Goal: Task Accomplishment & Management: Manage account settings

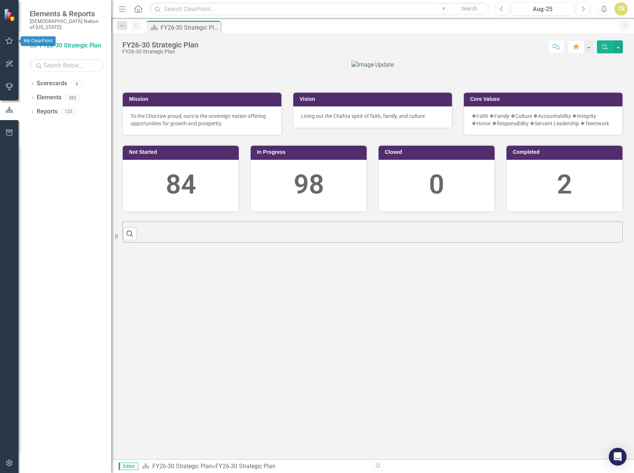
click at [8, 42] on icon "button" at bounding box center [10, 41] width 8 height 6
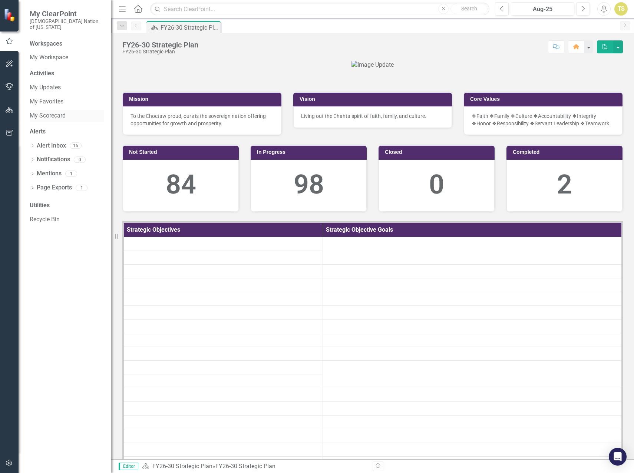
click at [46, 112] on link "My Scorecard" at bounding box center [67, 116] width 74 height 9
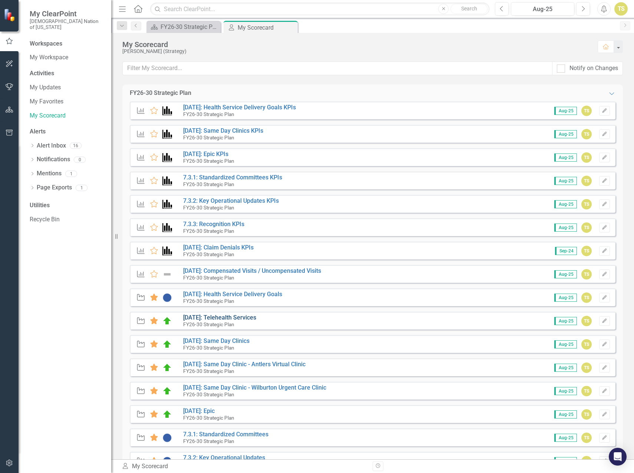
click at [215, 317] on link "[DATE]: Telehealth Services" at bounding box center [219, 317] width 73 height 7
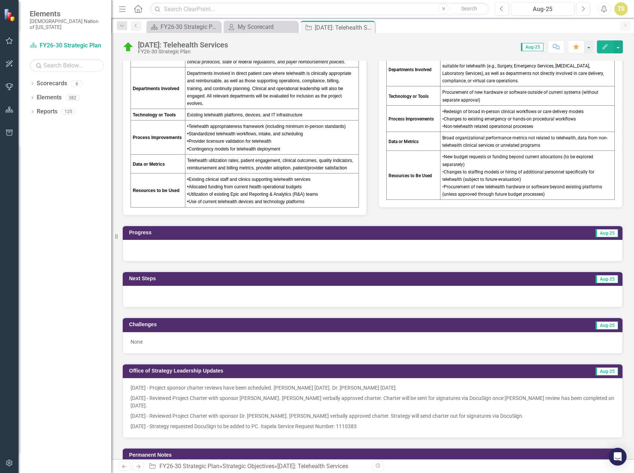
scroll to position [482, 0]
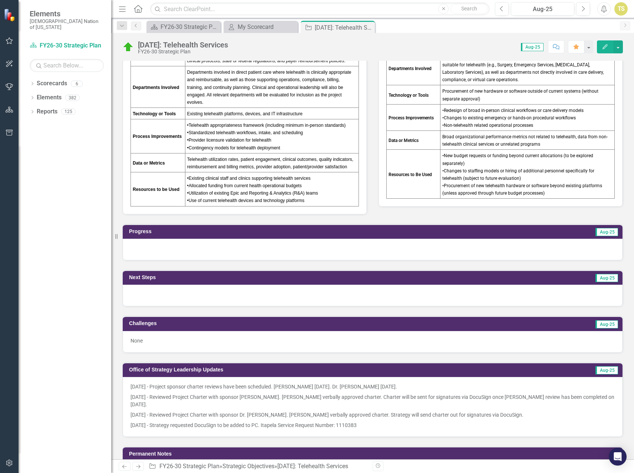
click at [368, 420] on p "8/19/25 - Strategy requested DocuSign to be added to PC. Itapela Service Reques…" at bounding box center [372, 424] width 484 height 9
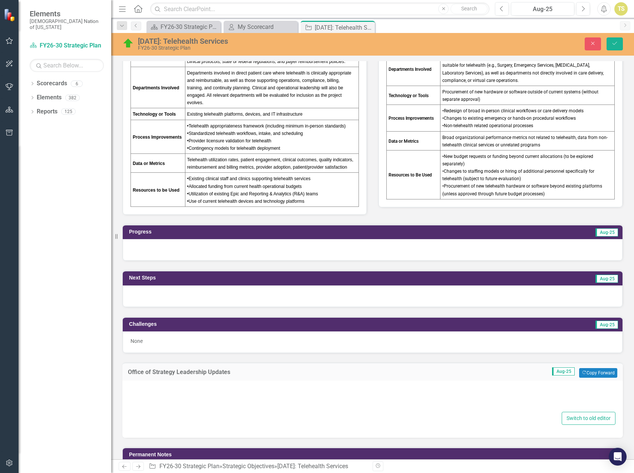
type textarea "<p>8/1/25 - Project sponsor charter reviews have been scheduled. Todd Hallmark …"
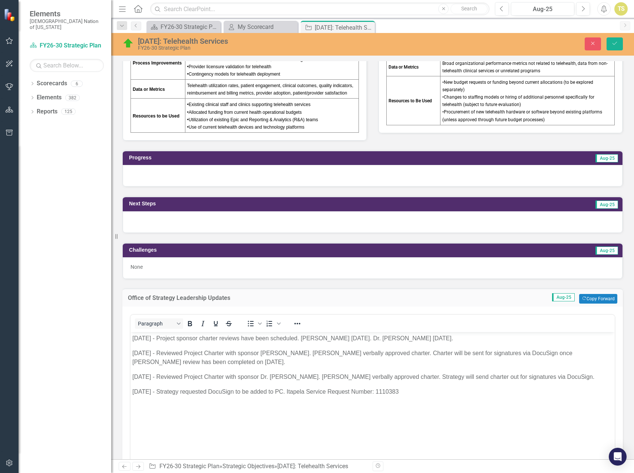
scroll to position [0, 0]
click at [426, 394] on p "8/19/25 - Strategy requested DocuSign to be added to PC. Itapela Service Reques…" at bounding box center [372, 391] width 480 height 9
click at [614, 45] on icon "Save" at bounding box center [614, 43] width 7 height 5
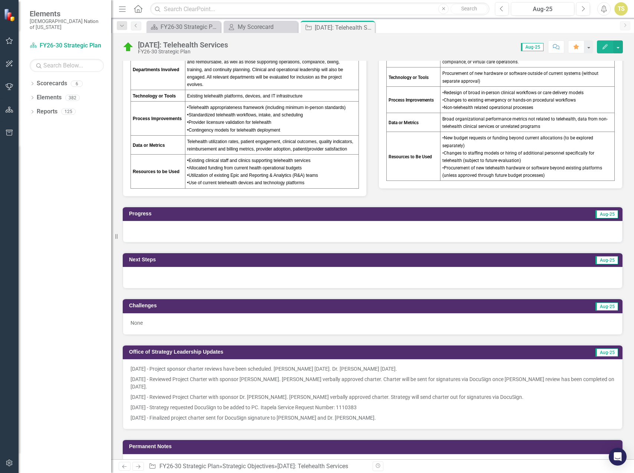
scroll to position [519, 0]
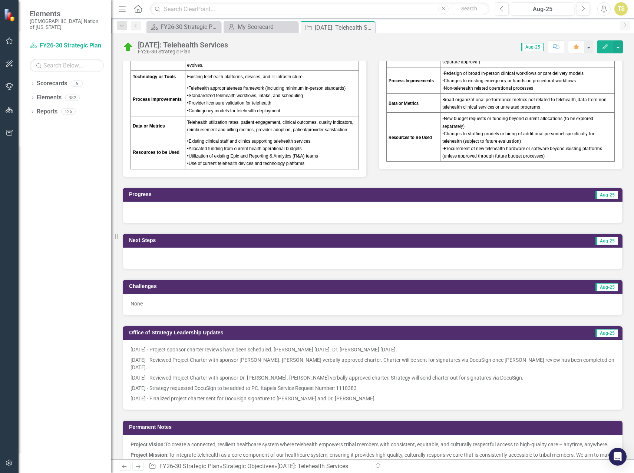
click at [166, 214] on div at bounding box center [373, 212] width 500 height 21
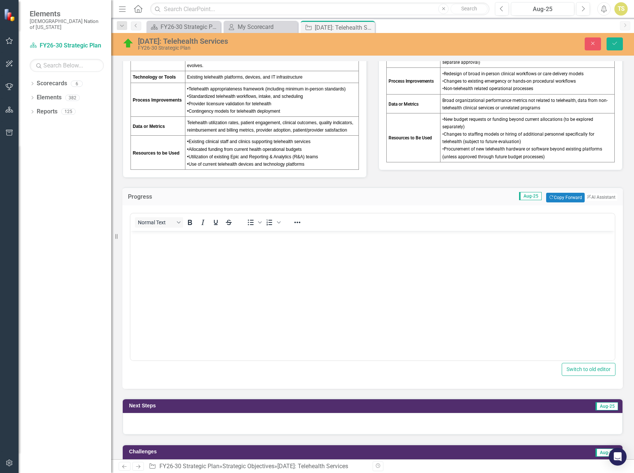
scroll to position [0, 0]
click at [170, 267] on body "Rich Text Area. Press ALT-0 for help." at bounding box center [372, 286] width 484 height 111
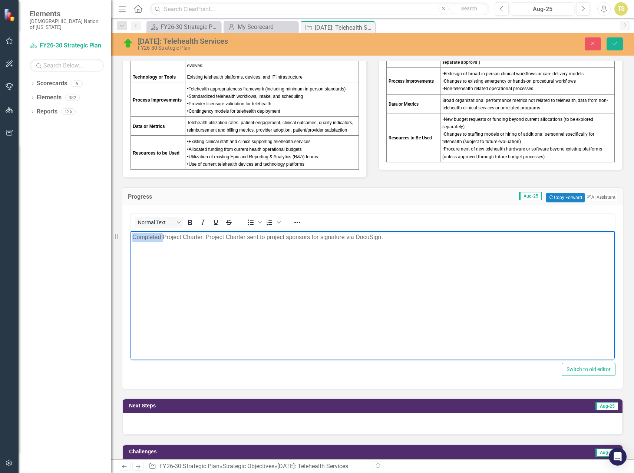
drag, startPoint x: 162, startPoint y: 236, endPoint x: 126, endPoint y: 234, distance: 36.4
click at [130, 234] on html "Completed Project Charter. Project Charter sent to project sponsors for signatu…" at bounding box center [372, 286] width 484 height 111
drag, startPoint x: 198, startPoint y: 237, endPoint x: 159, endPoint y: 240, distance: 38.3
click at [159, 240] on p "Finalized Project Charter. Project Charter sent to project sponsors for signatu…" at bounding box center [372, 237] width 480 height 9
drag, startPoint x: 248, startPoint y: 236, endPoint x: 229, endPoint y: 237, distance: 18.2
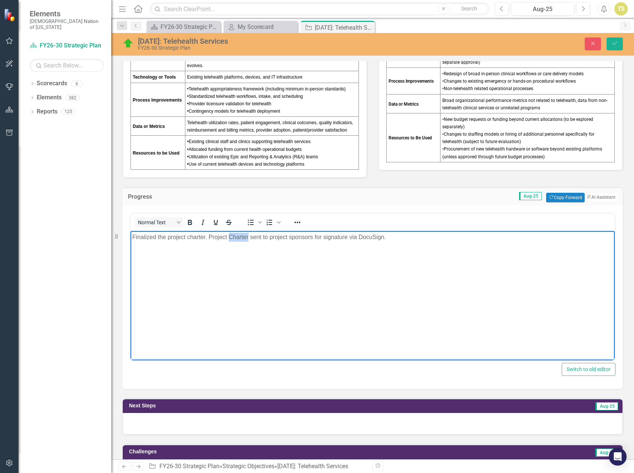
click at [229, 237] on p "Finalized the project charter. Project Charter sent to project sponsors for sig…" at bounding box center [372, 237] width 480 height 9
click at [413, 240] on p "Finalized the project charter. Project charter sent to project sponsors for sig…" at bounding box center [372, 237] width 480 height 9
click at [614, 48] on button "Save" at bounding box center [614, 43] width 16 height 13
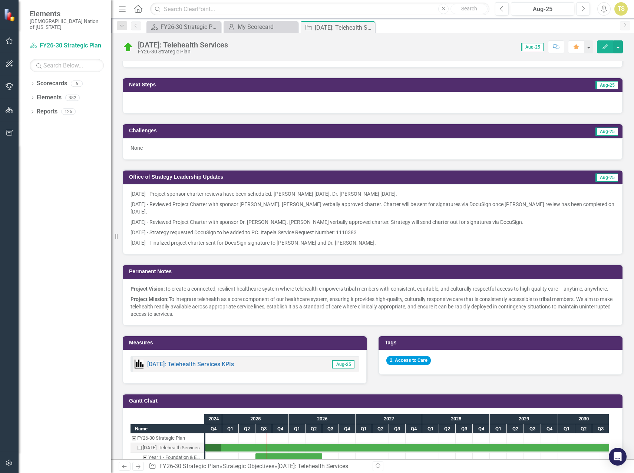
scroll to position [667, 0]
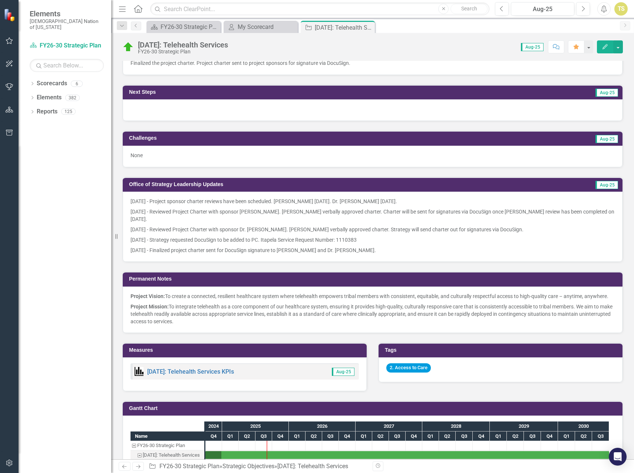
click at [158, 118] on div at bounding box center [373, 109] width 500 height 21
click at [163, 109] on div at bounding box center [373, 109] width 500 height 21
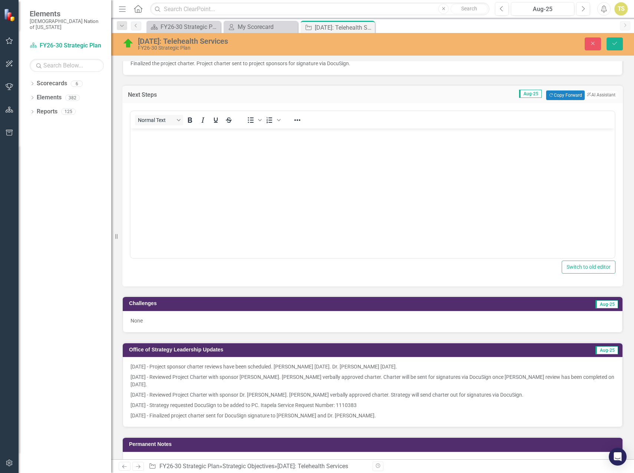
scroll to position [0, 0]
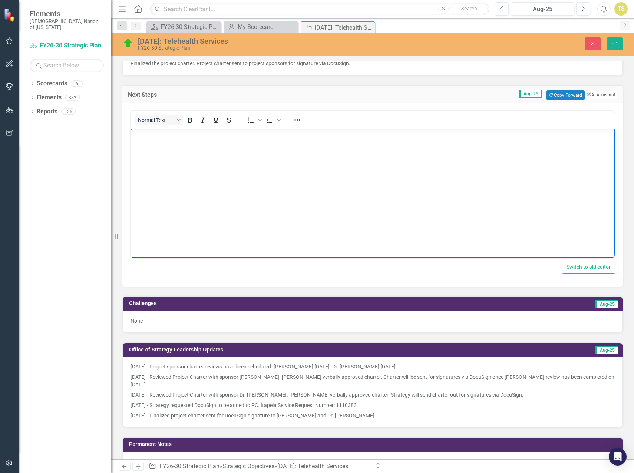
click at [183, 172] on body "Rich Text Area. Press ALT-0 for help." at bounding box center [372, 184] width 484 height 111
click at [617, 50] on button "Save" at bounding box center [614, 43] width 16 height 13
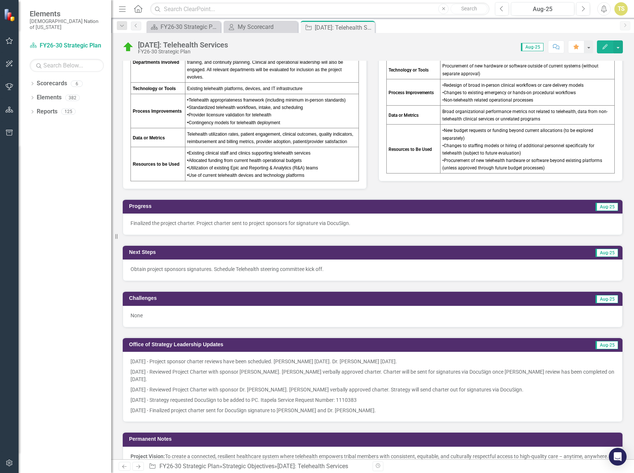
scroll to position [519, 0]
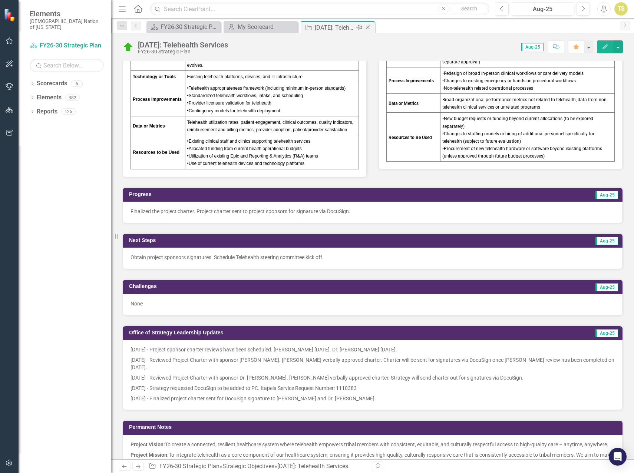
click at [369, 27] on icon "Close" at bounding box center [367, 27] width 7 height 6
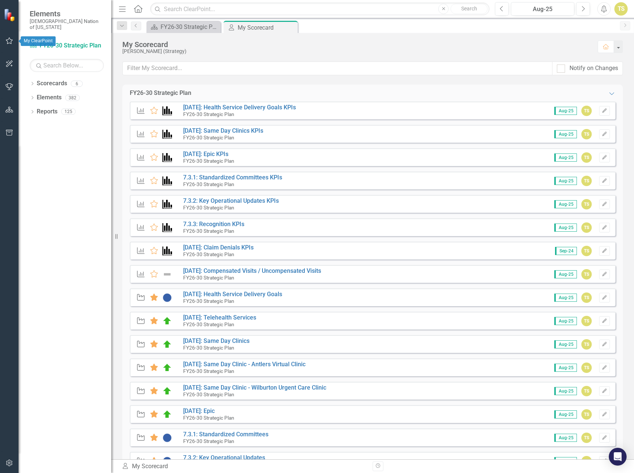
click at [10, 40] on icon "button" at bounding box center [10, 41] width 8 height 6
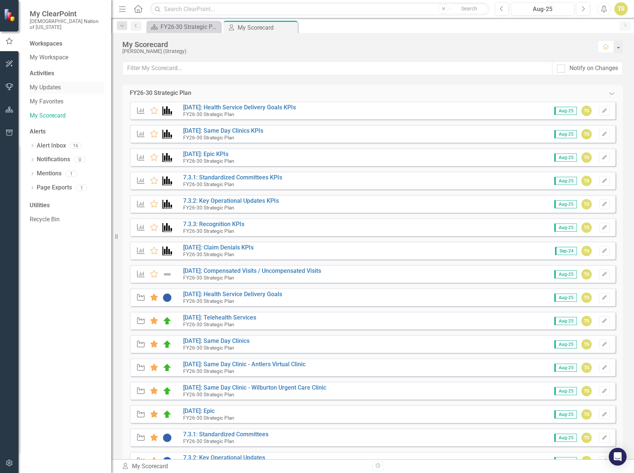
click at [45, 83] on link "My Updates" at bounding box center [67, 87] width 74 height 9
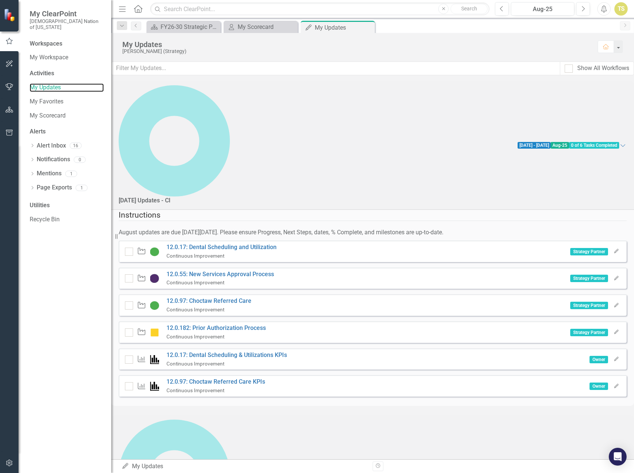
scroll to position [222, 0]
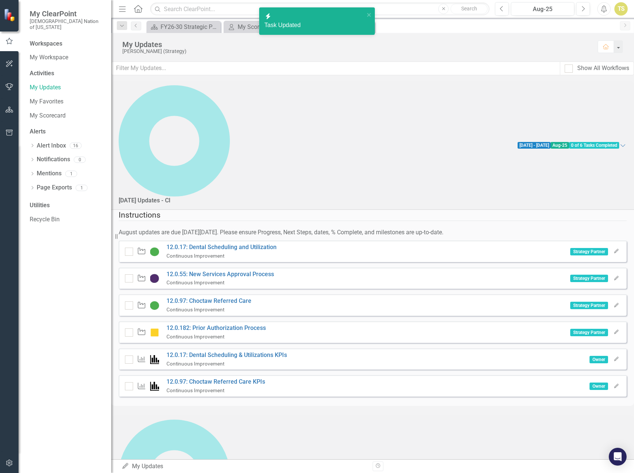
checkbox input "true"
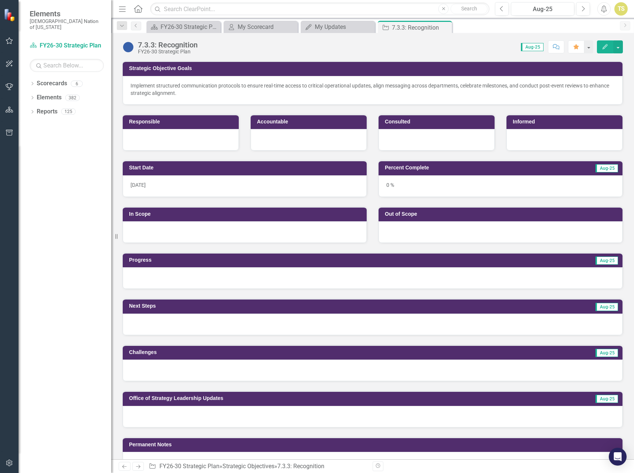
scroll to position [74, 0]
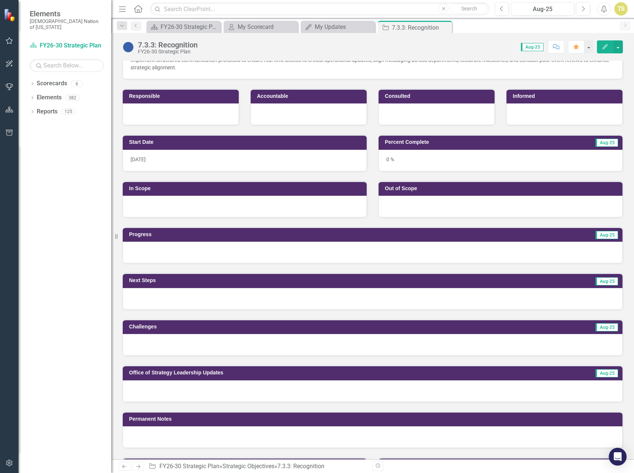
click at [179, 252] on div at bounding box center [373, 252] width 500 height 21
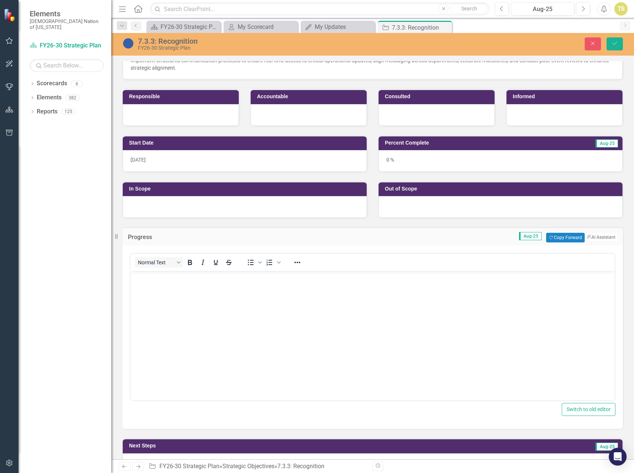
scroll to position [0, 0]
click at [559, 239] on button "Copy Forward Copy Forward" at bounding box center [565, 238] width 38 height 10
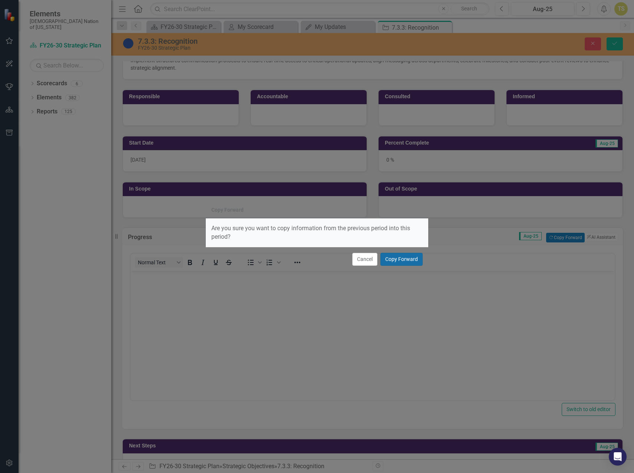
click at [408, 260] on button "Copy Forward" at bounding box center [401, 259] width 42 height 13
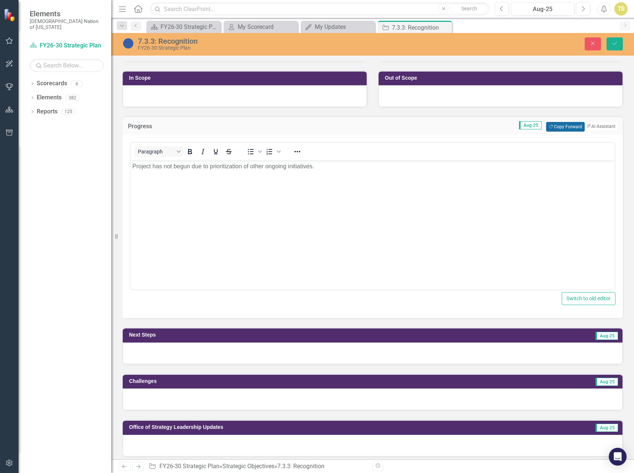
scroll to position [185, 0]
click at [345, 353] on div at bounding box center [373, 352] width 500 height 21
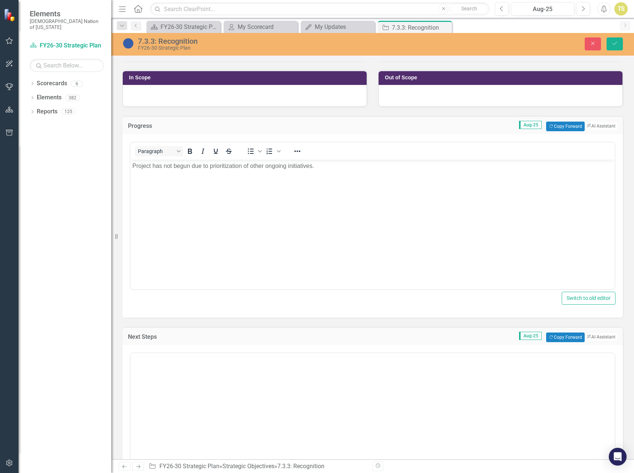
scroll to position [0, 0]
click at [550, 338] on button "Copy Forward Copy Forward" at bounding box center [565, 337] width 38 height 10
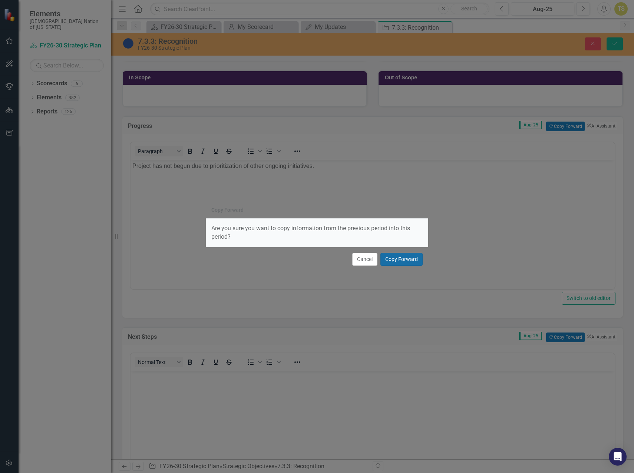
click at [398, 258] on button "Copy Forward" at bounding box center [401, 259] width 42 height 13
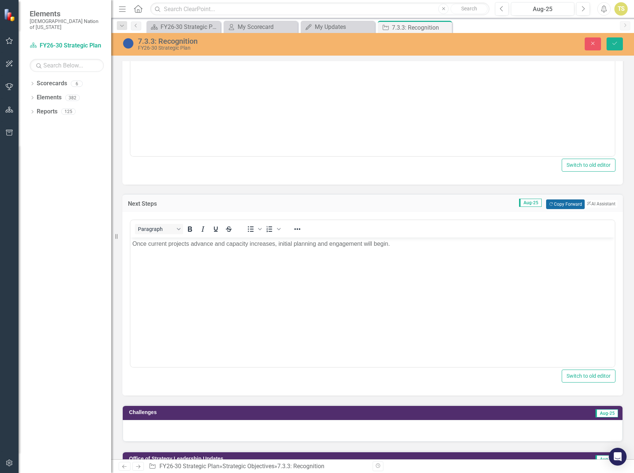
scroll to position [334, 0]
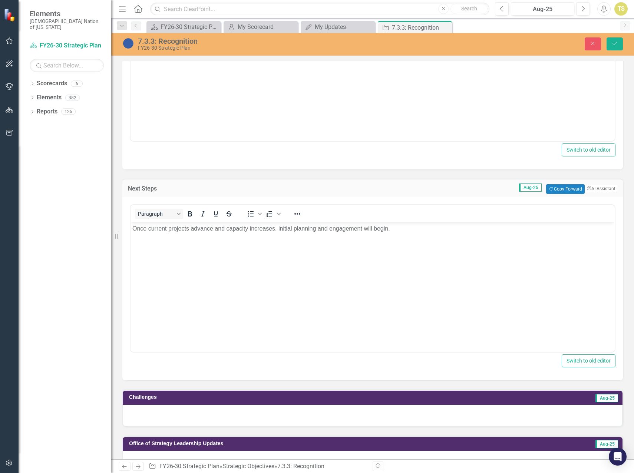
click at [204, 417] on div at bounding box center [373, 415] width 500 height 21
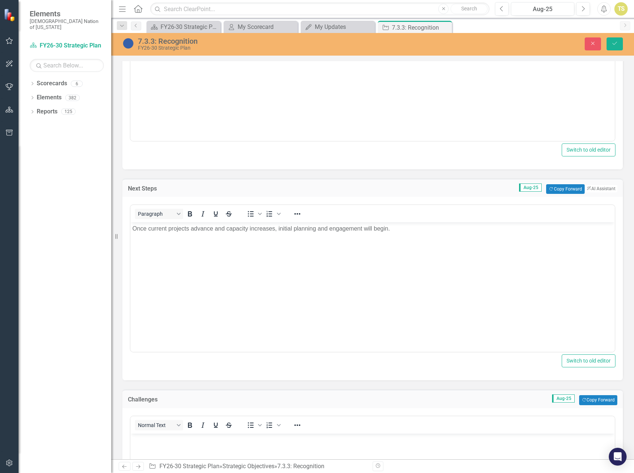
scroll to position [0, 0]
click at [585, 399] on button "Copy Forward Copy Forward" at bounding box center [598, 400] width 38 height 10
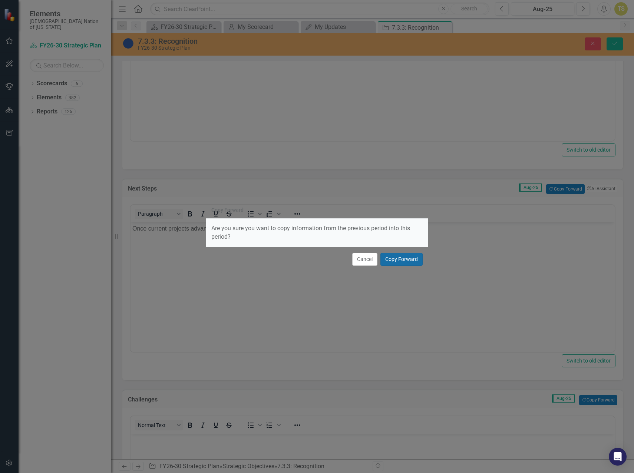
drag, startPoint x: 395, startPoint y: 257, endPoint x: 265, endPoint y: 36, distance: 256.5
click at [395, 257] on button "Copy Forward" at bounding box center [401, 259] width 42 height 13
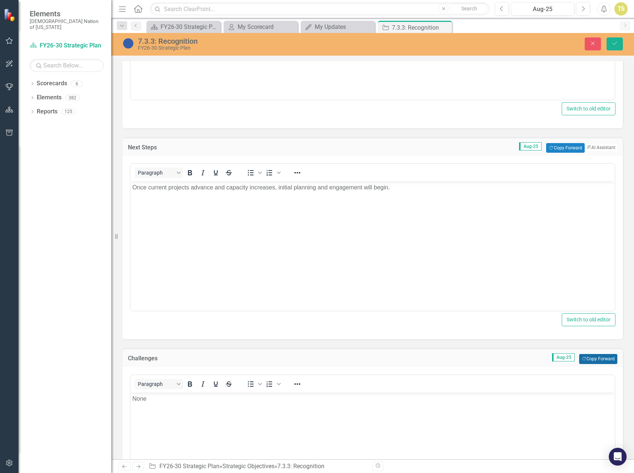
scroll to position [408, 0]
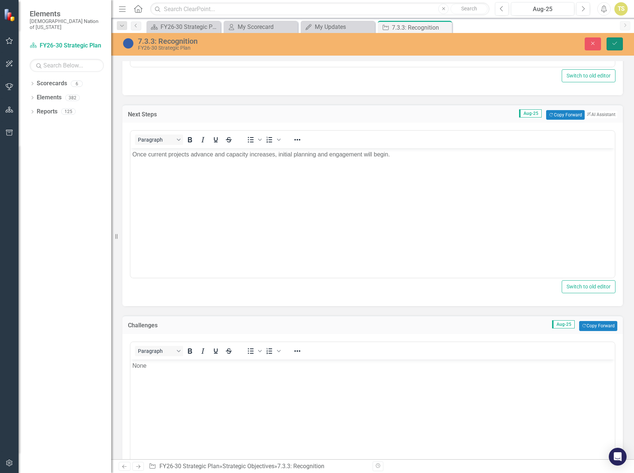
click at [609, 44] on button "Save" at bounding box center [614, 43] width 16 height 13
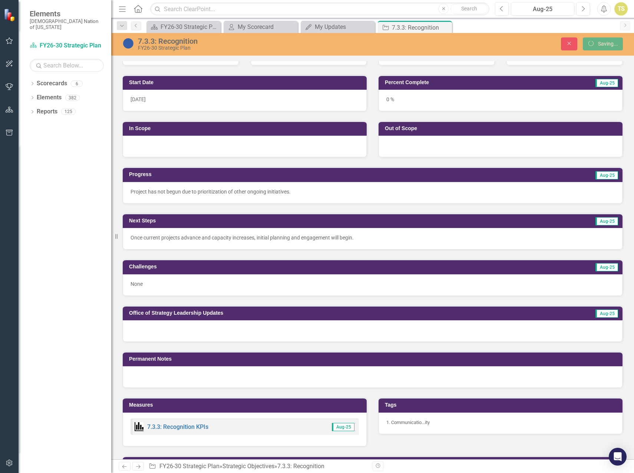
scroll to position [134, 0]
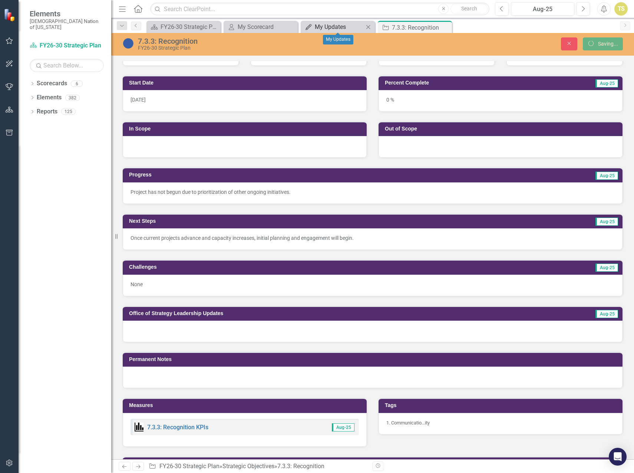
click at [327, 29] on div "My Updates" at bounding box center [339, 26] width 49 height 9
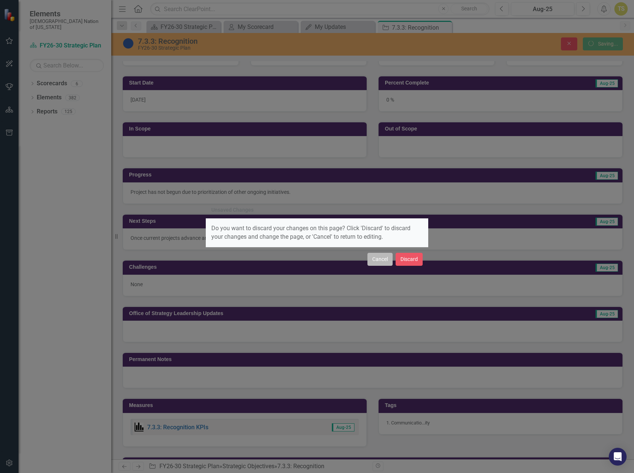
click at [381, 260] on button "Cancel" at bounding box center [379, 259] width 25 height 13
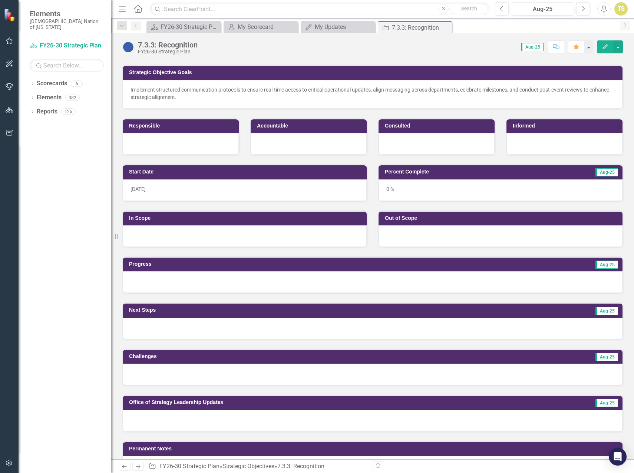
scroll to position [74, 0]
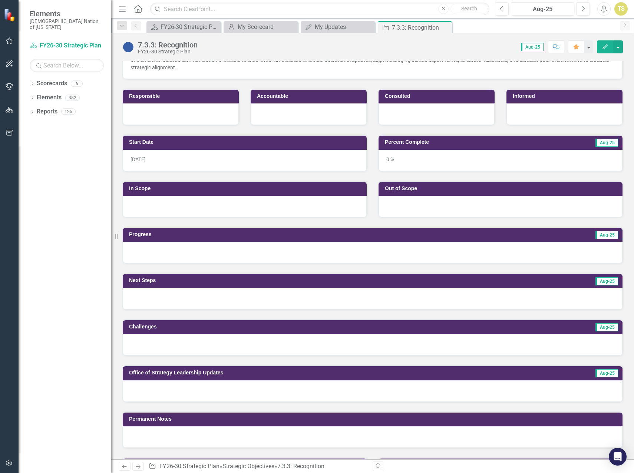
click at [192, 254] on div at bounding box center [373, 252] width 500 height 21
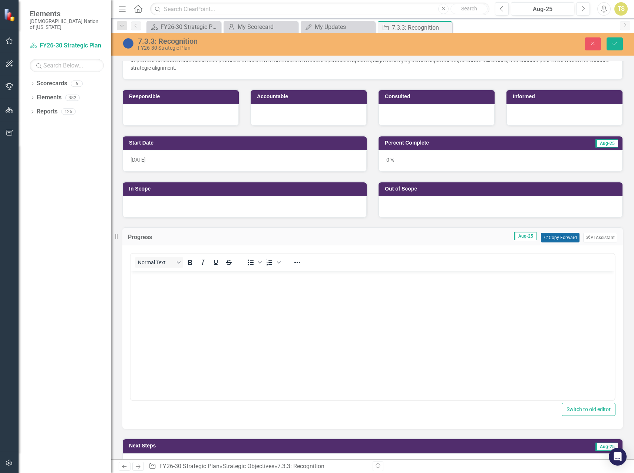
click at [553, 239] on button "Copy Forward Copy Forward" at bounding box center [560, 238] width 38 height 10
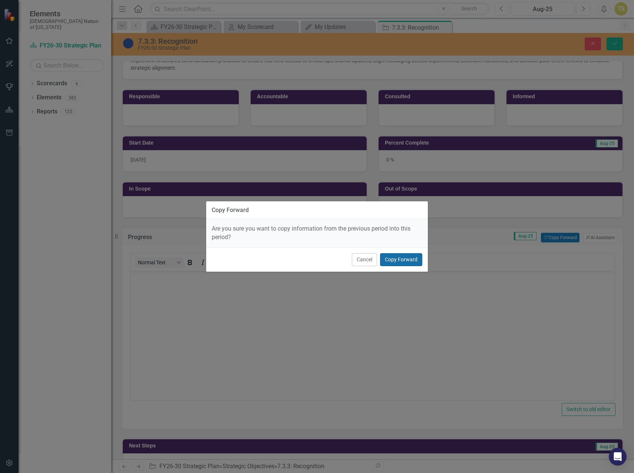
click at [394, 258] on button "Copy Forward" at bounding box center [401, 259] width 42 height 13
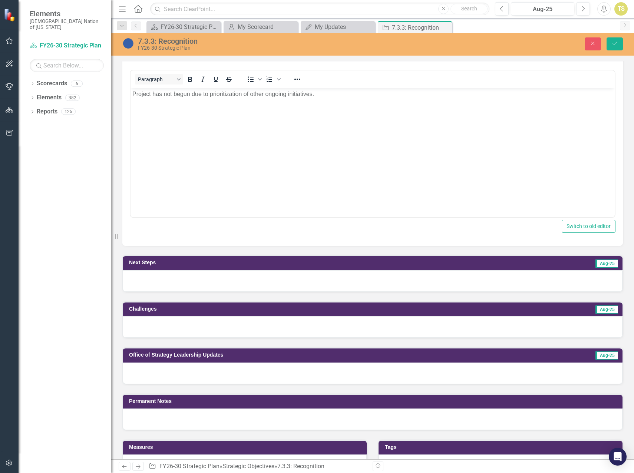
scroll to position [259, 0]
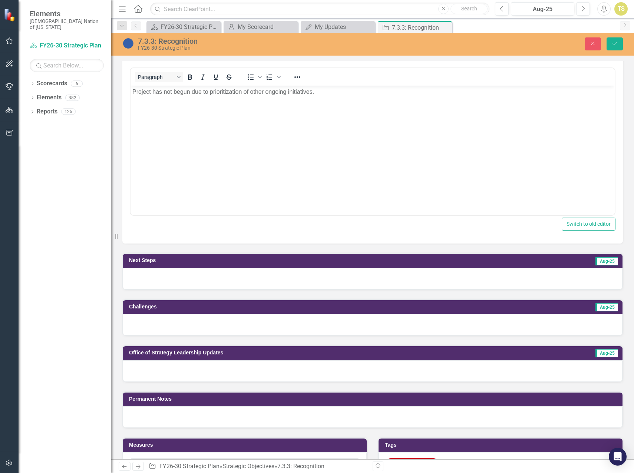
click at [235, 284] on div at bounding box center [373, 278] width 500 height 21
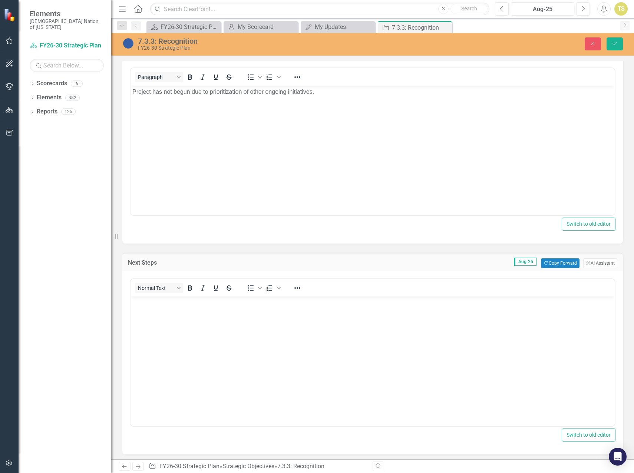
scroll to position [0, 0]
click at [547, 265] on button "Copy Forward Copy Forward" at bounding box center [560, 263] width 38 height 10
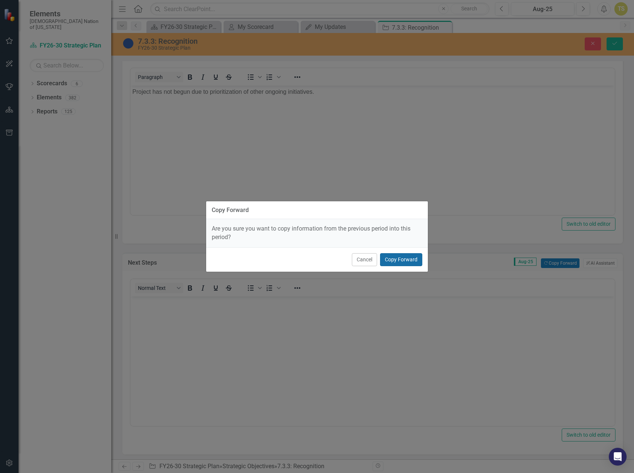
click at [402, 262] on button "Copy Forward" at bounding box center [401, 259] width 42 height 13
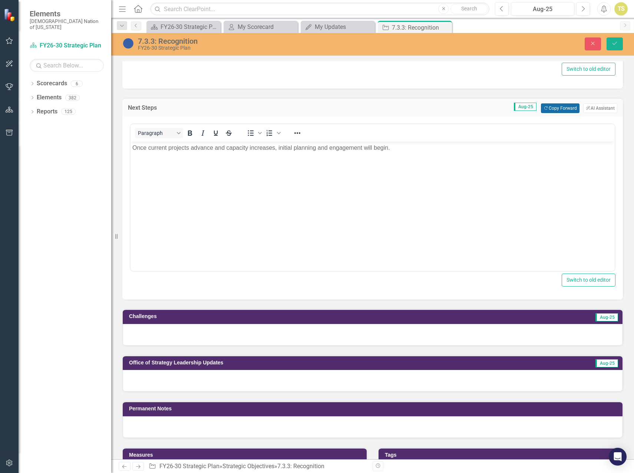
scroll to position [445, 0]
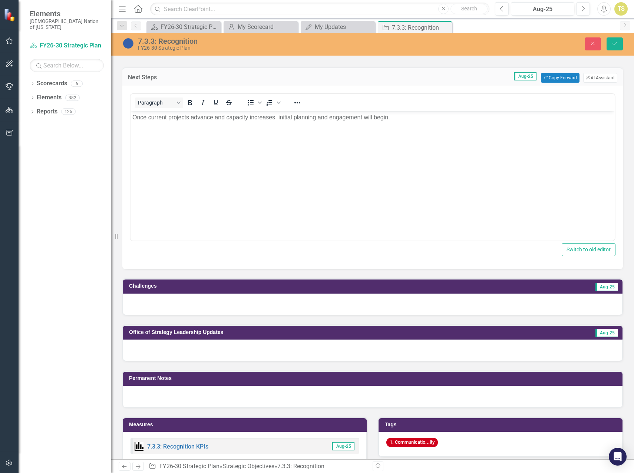
click at [375, 304] on div at bounding box center [373, 304] width 500 height 21
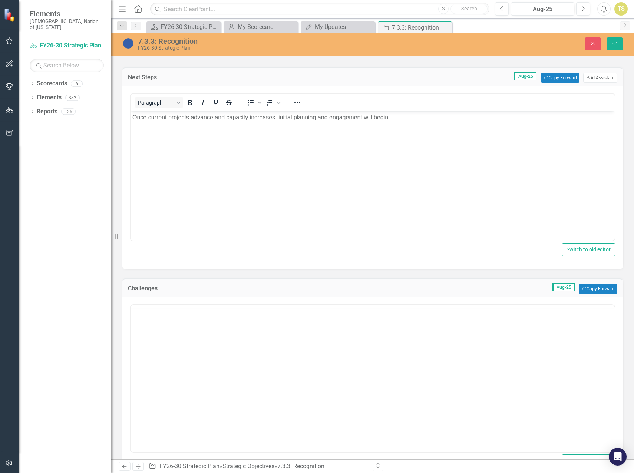
scroll to position [0, 0]
click at [582, 288] on button "Copy Forward Copy Forward" at bounding box center [598, 289] width 38 height 10
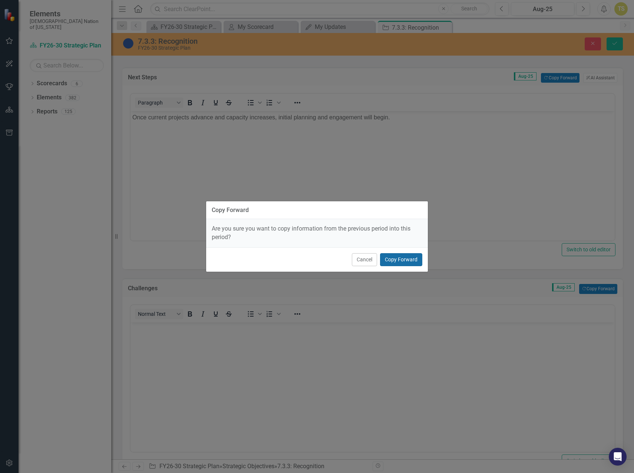
click at [408, 261] on button "Copy Forward" at bounding box center [401, 259] width 42 height 13
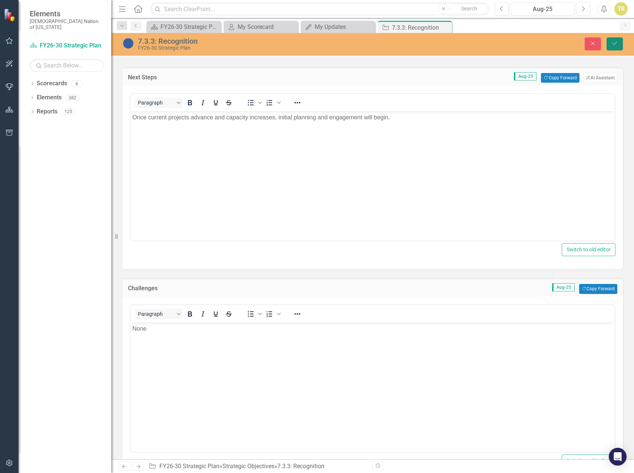
click at [612, 45] on icon "Save" at bounding box center [614, 43] width 7 height 5
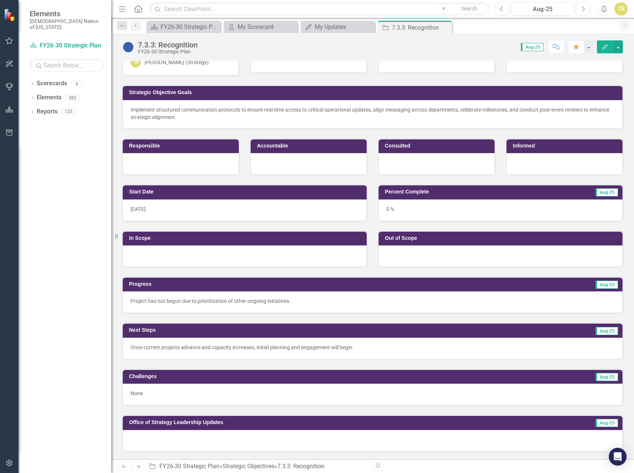
scroll to position [37, 0]
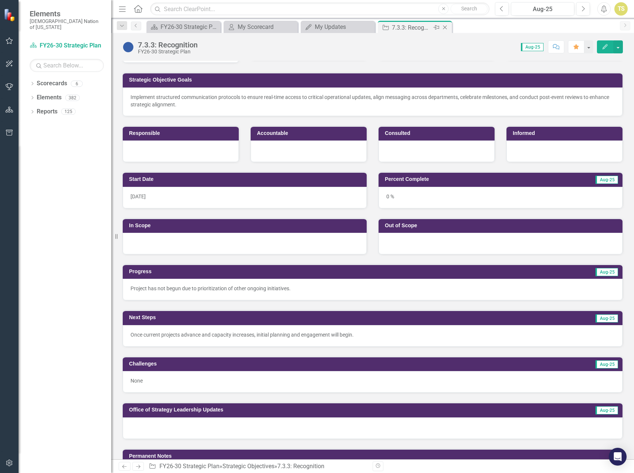
click at [446, 27] on icon "Close" at bounding box center [444, 27] width 7 height 6
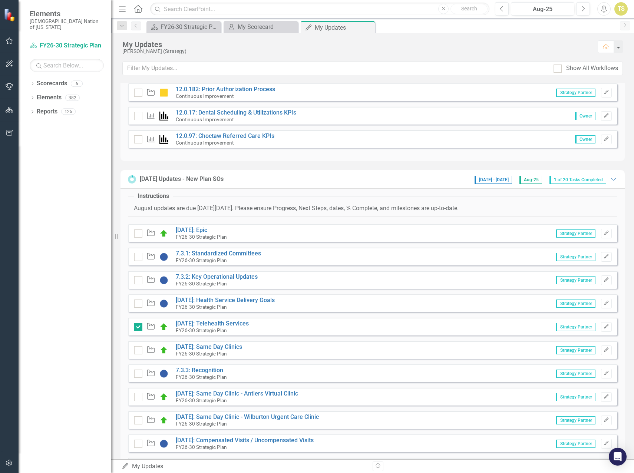
scroll to position [148, 0]
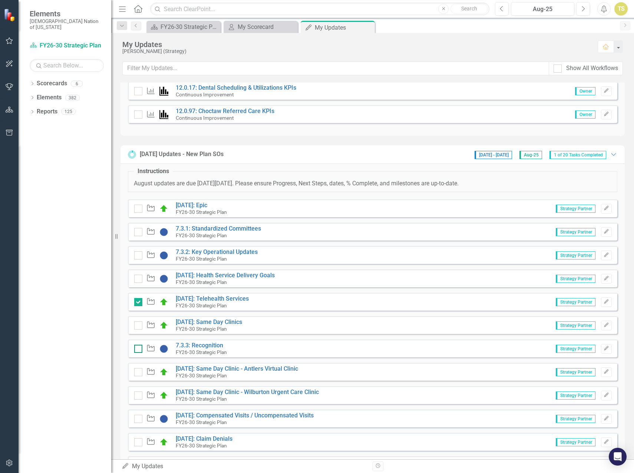
click at [139, 348] on div at bounding box center [138, 349] width 8 height 8
click at [139, 348] on input "checkbox" at bounding box center [136, 347] width 5 height 5
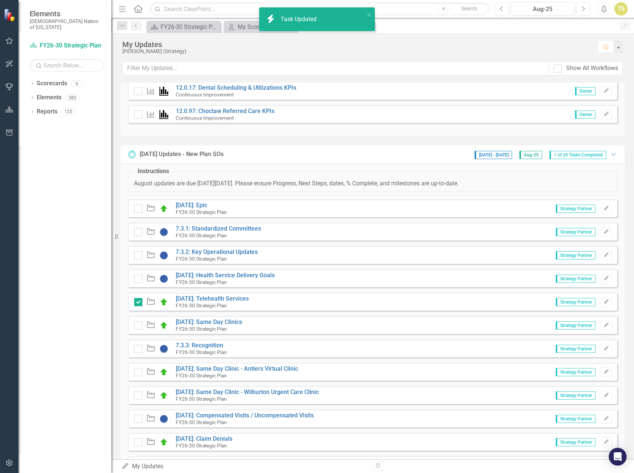
checkbox input "true"
click at [208, 251] on link "7.3.2: Key Operational Updates" at bounding box center [217, 251] width 82 height 7
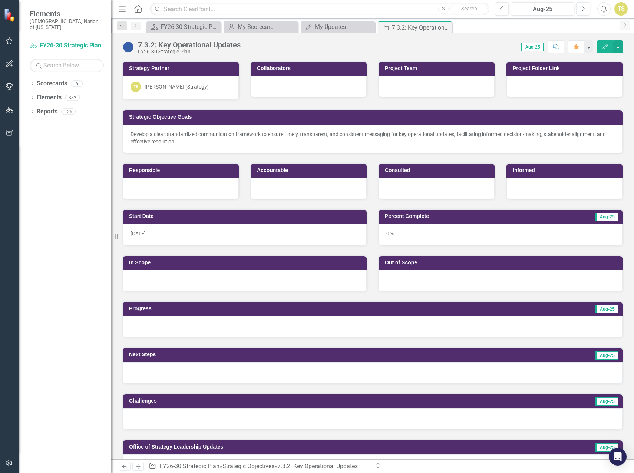
click at [191, 331] on div at bounding box center [373, 326] width 500 height 21
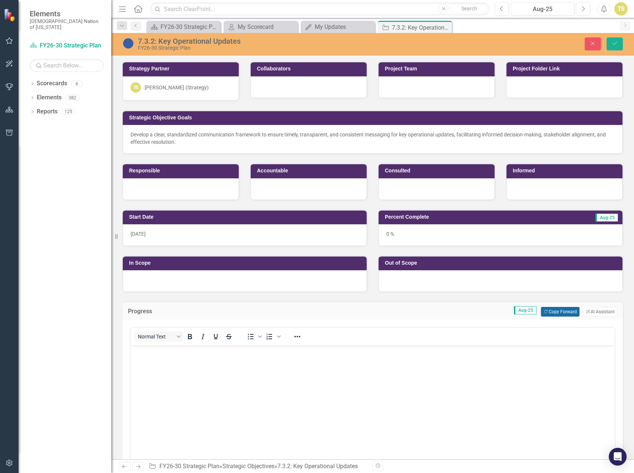
click at [552, 313] on button "Copy Forward Copy Forward" at bounding box center [560, 312] width 38 height 10
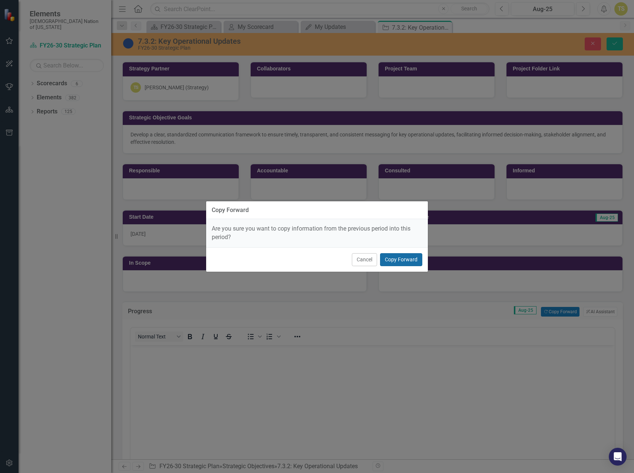
click at [404, 260] on button "Copy Forward" at bounding box center [401, 259] width 42 height 13
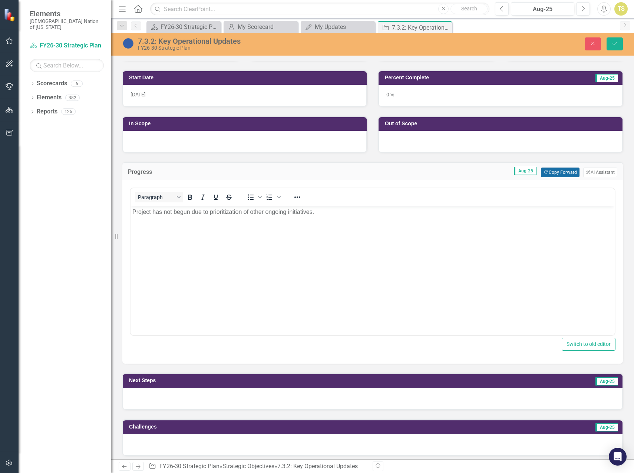
scroll to position [185, 0]
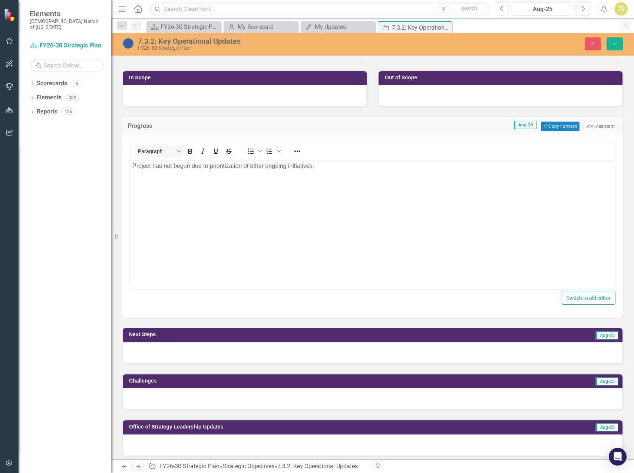
click at [471, 351] on div at bounding box center [373, 352] width 500 height 21
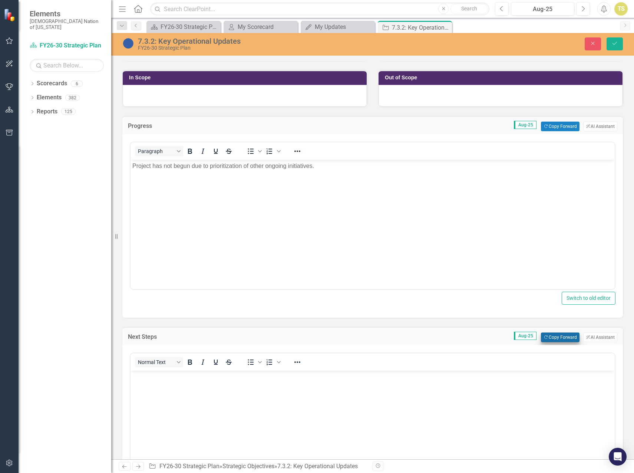
scroll to position [0, 0]
click at [547, 337] on button "Copy Forward Copy Forward" at bounding box center [560, 337] width 38 height 10
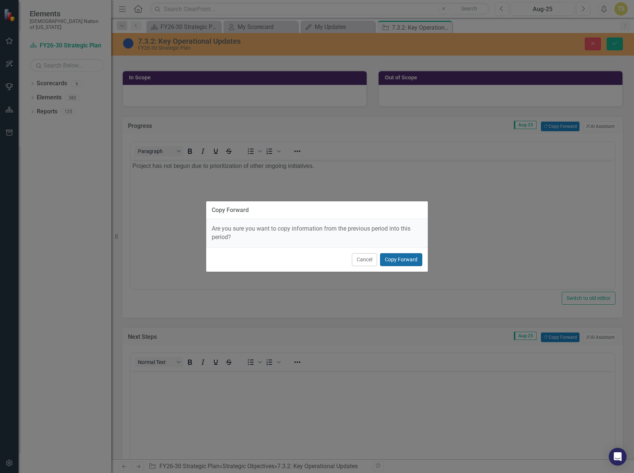
click at [407, 258] on button "Copy Forward" at bounding box center [401, 259] width 42 height 13
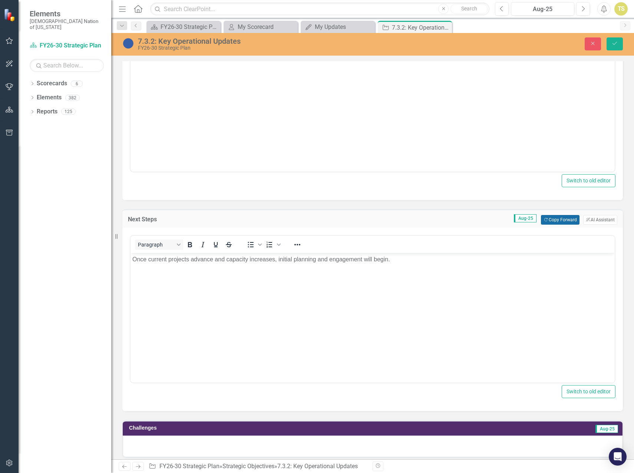
scroll to position [371, 0]
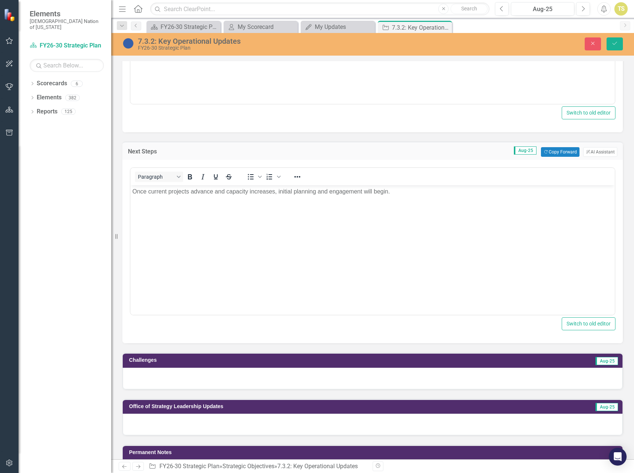
click at [453, 376] on div at bounding box center [373, 378] width 500 height 21
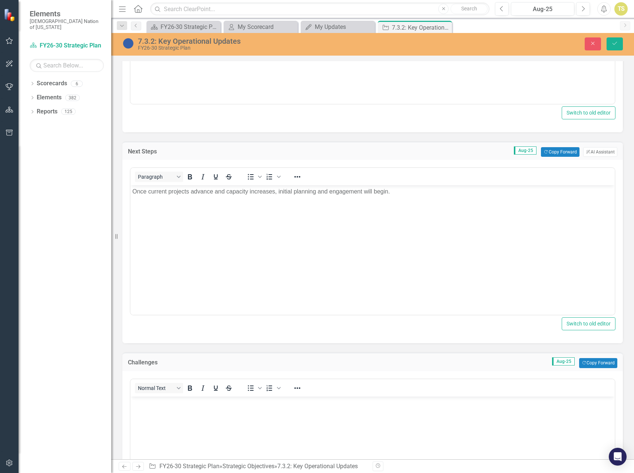
scroll to position [0, 0]
click at [586, 362] on button "Copy Forward Copy Forward" at bounding box center [598, 363] width 38 height 10
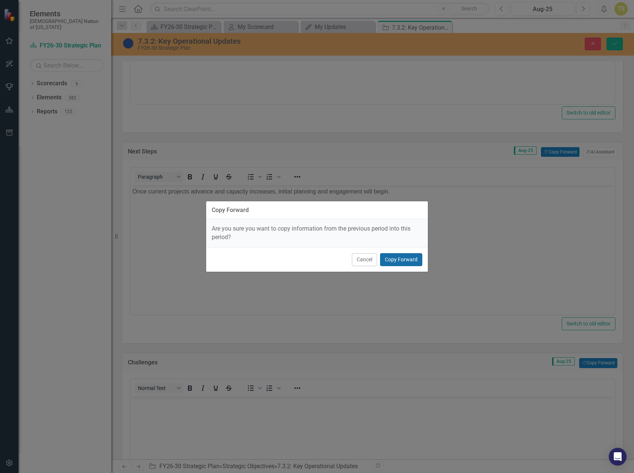
click at [409, 259] on button "Copy Forward" at bounding box center [401, 259] width 42 height 13
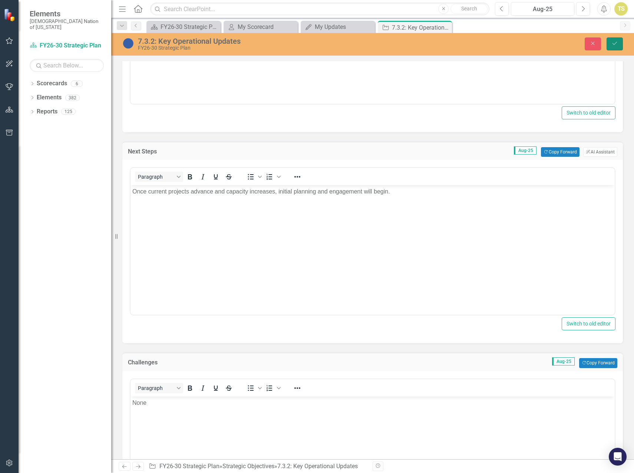
click at [613, 43] on icon "Save" at bounding box center [614, 43] width 7 height 5
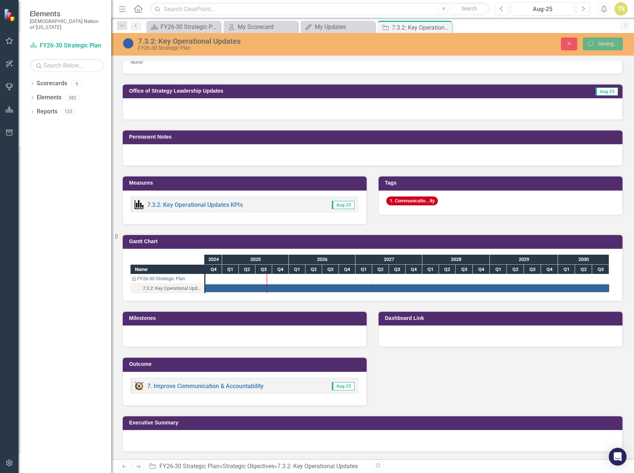
scroll to position [357, 0]
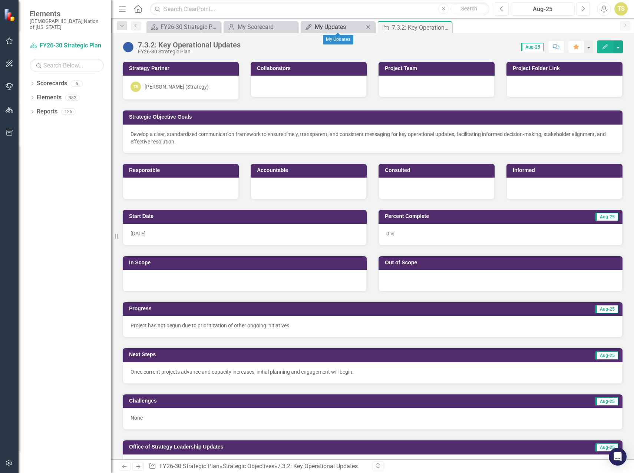
click at [331, 29] on div "My Updates" at bounding box center [339, 26] width 49 height 9
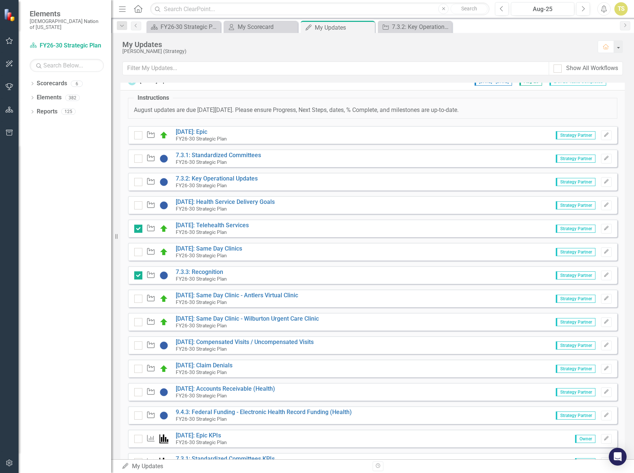
scroll to position [222, 0]
click at [211, 155] on link "7.3.1: Standardized Committees" at bounding box center [218, 154] width 85 height 7
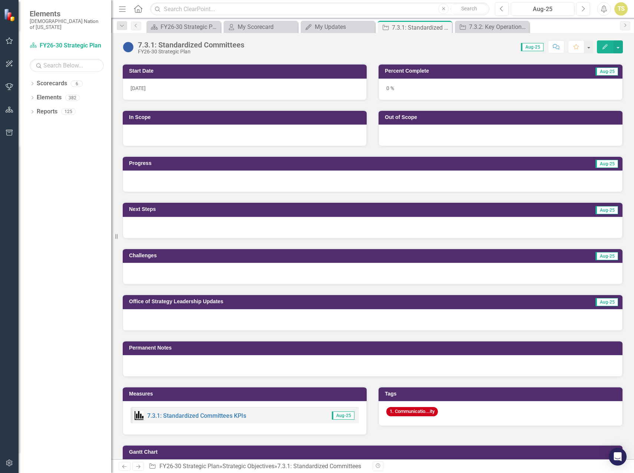
scroll to position [148, 0]
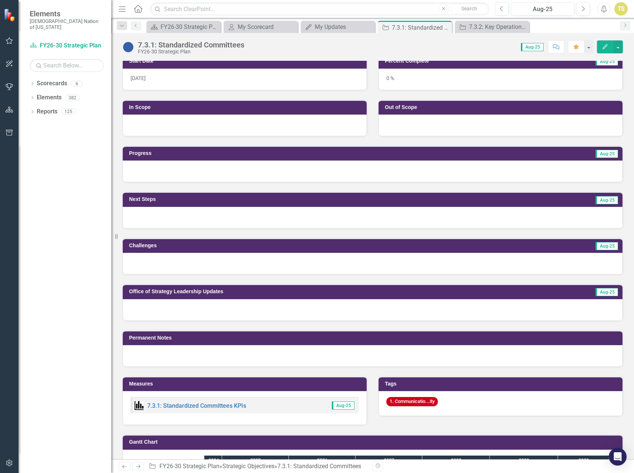
click at [175, 176] on div at bounding box center [373, 170] width 500 height 21
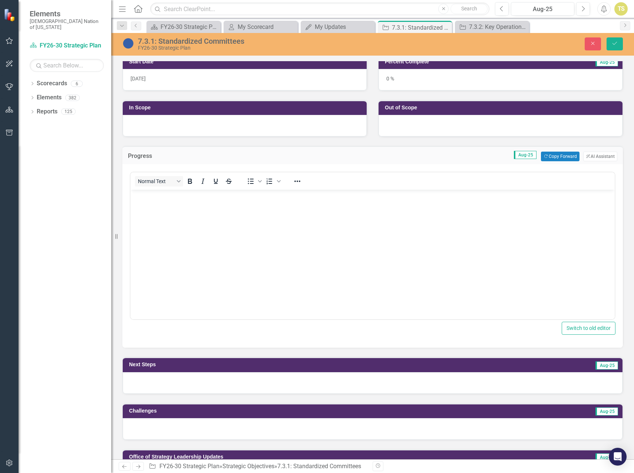
scroll to position [0, 0]
click at [556, 155] on button "Copy Forward Copy Forward" at bounding box center [560, 157] width 38 height 10
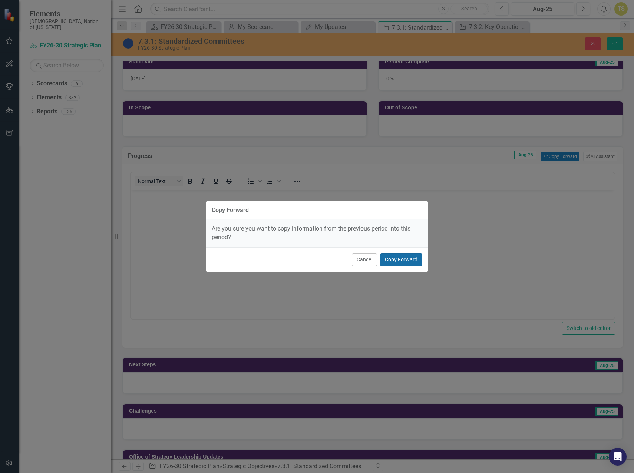
click at [411, 260] on button "Copy Forward" at bounding box center [401, 259] width 42 height 13
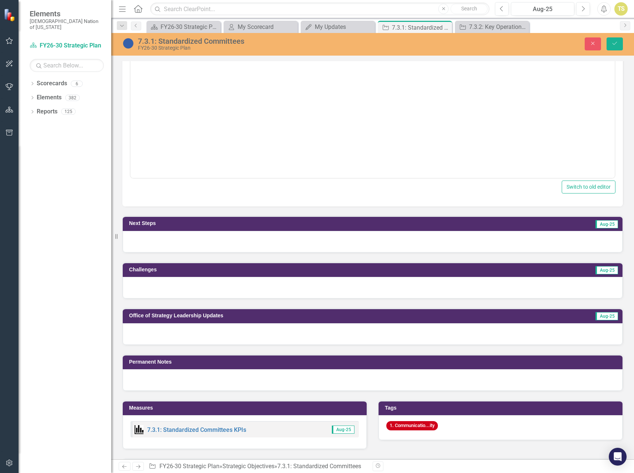
scroll to position [297, 0]
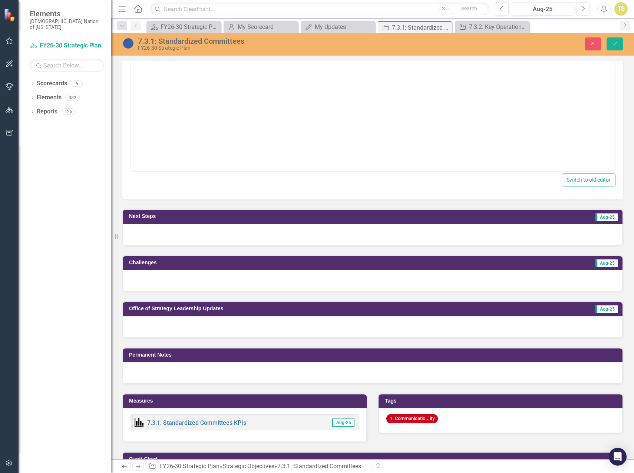
click at [456, 238] on div at bounding box center [373, 234] width 500 height 21
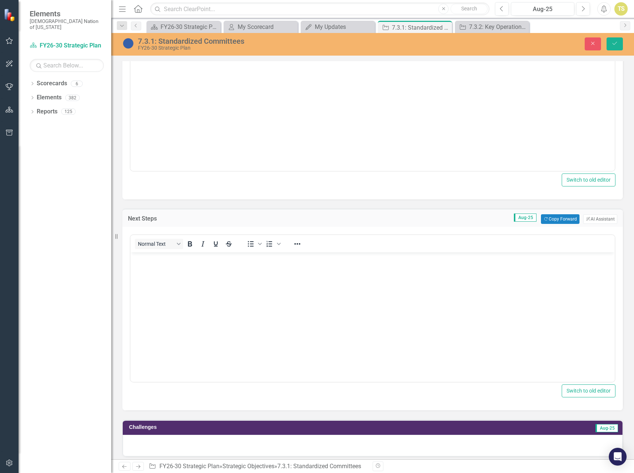
scroll to position [0, 0]
click at [553, 221] on button "Copy Forward Copy Forward" at bounding box center [560, 219] width 38 height 10
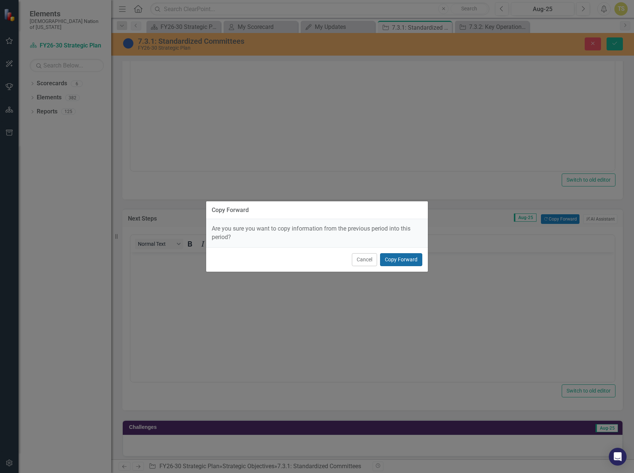
click at [399, 259] on button "Copy Forward" at bounding box center [401, 259] width 42 height 13
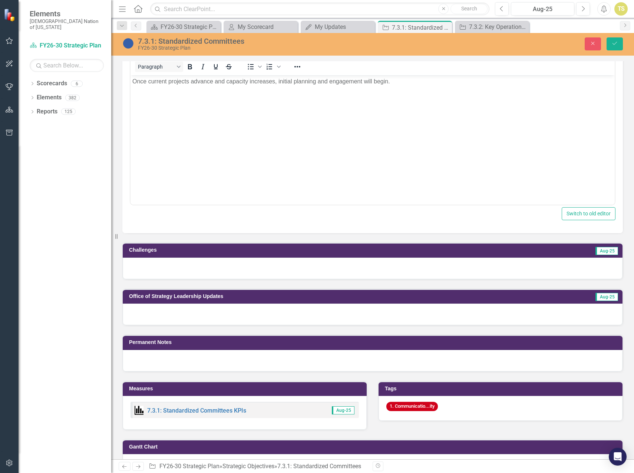
scroll to position [482, 0]
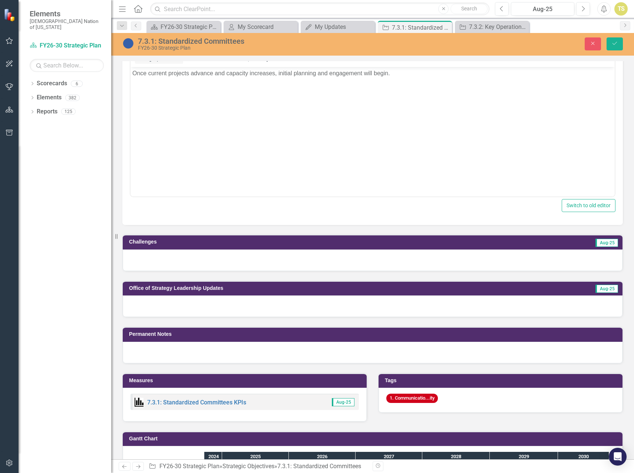
click at [258, 262] on div at bounding box center [373, 259] width 500 height 21
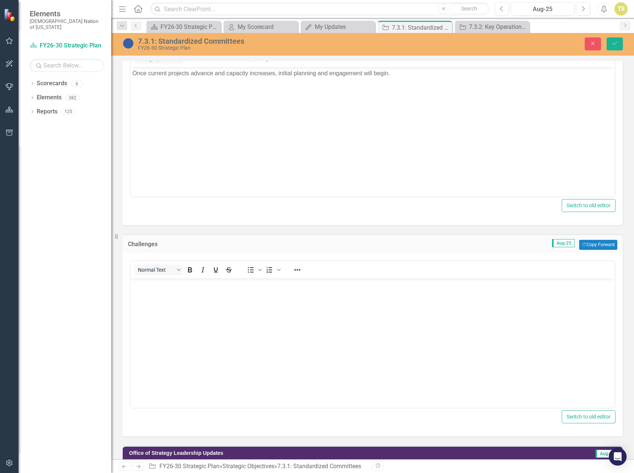
scroll to position [0, 0]
click at [588, 245] on button "Copy Forward Copy Forward" at bounding box center [598, 245] width 38 height 10
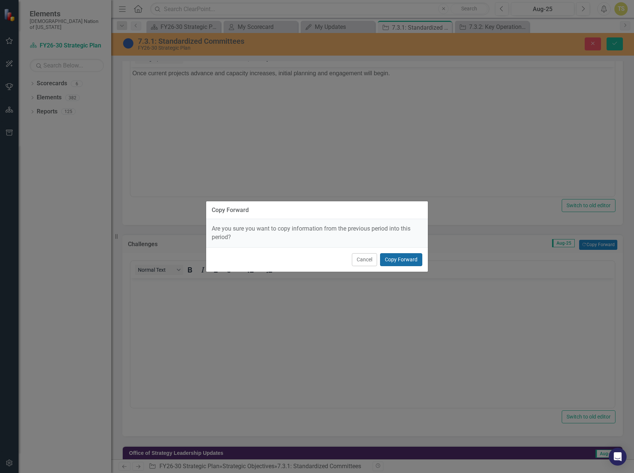
click at [412, 263] on button "Copy Forward" at bounding box center [401, 259] width 42 height 13
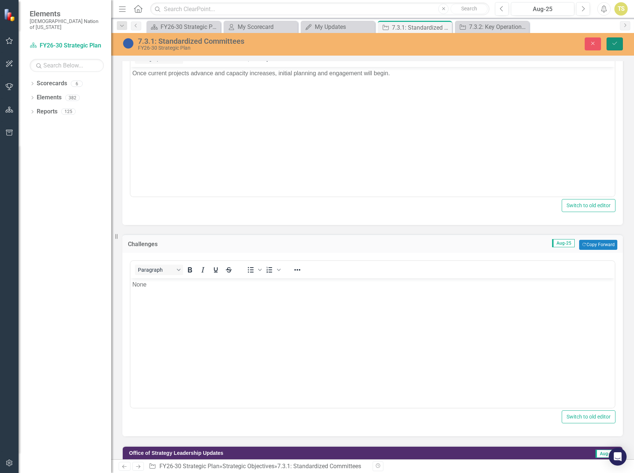
click at [613, 47] on button "Save" at bounding box center [614, 43] width 16 height 13
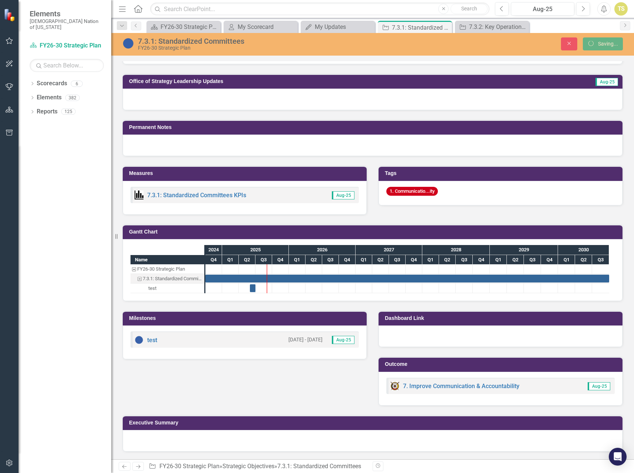
scroll to position [314, 0]
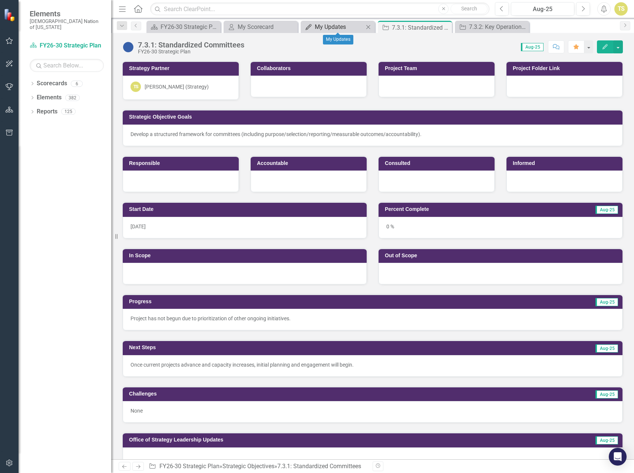
click at [340, 28] on div "My Updates" at bounding box center [339, 26] width 49 height 9
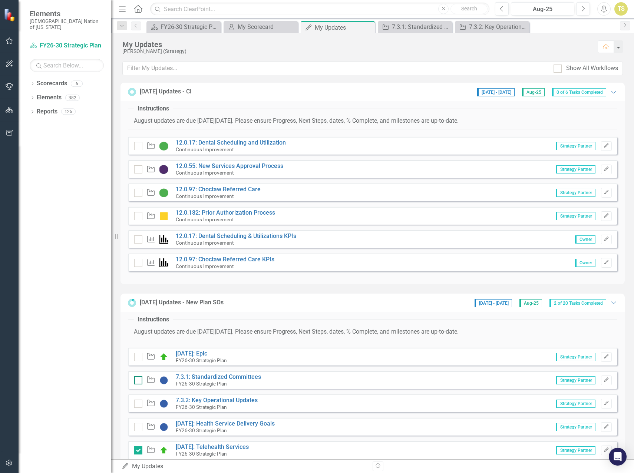
click at [136, 382] on div at bounding box center [138, 380] width 8 height 8
click at [136, 381] on input "checkbox" at bounding box center [136, 378] width 5 height 5
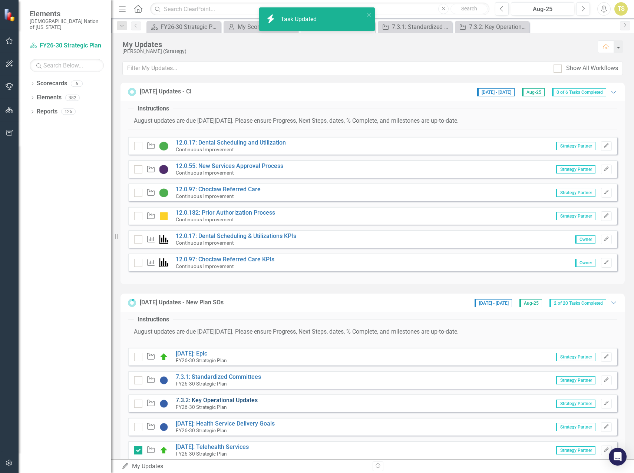
checkbox input "true"
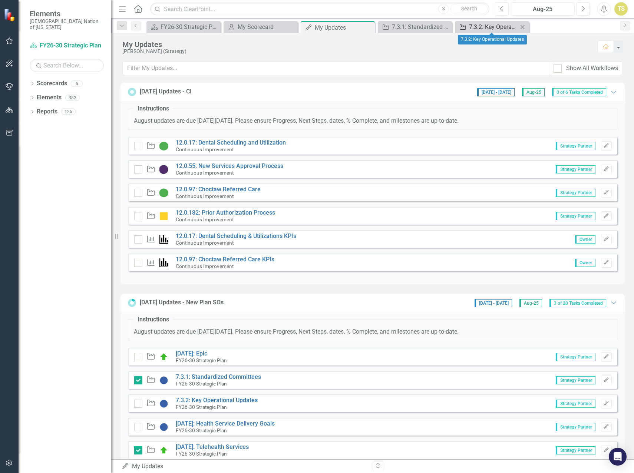
click at [491, 24] on div "7.3.2: Key Operational Updates" at bounding box center [493, 26] width 49 height 9
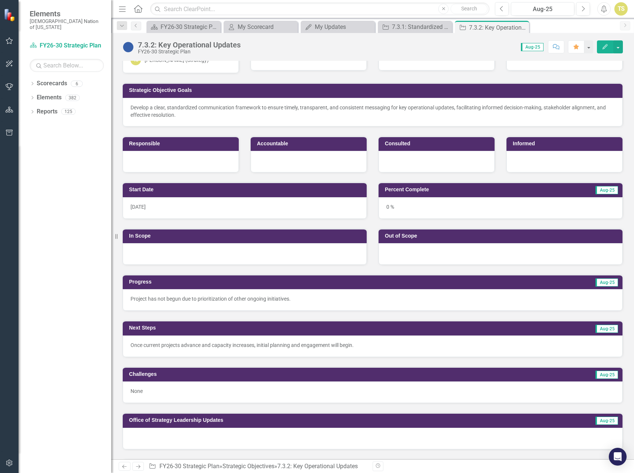
scroll to position [37, 0]
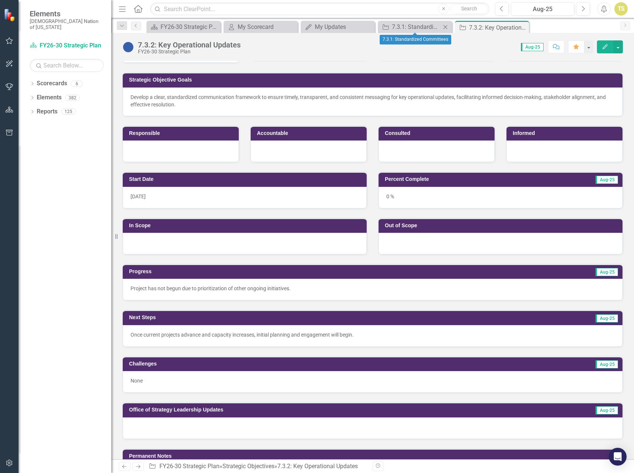
click at [444, 28] on icon "Close" at bounding box center [444, 27] width 7 height 6
click at [444, 27] on icon "Close" at bounding box center [444, 27] width 7 height 6
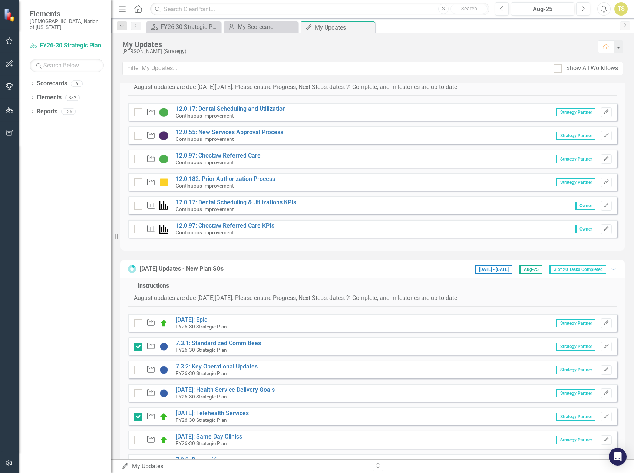
scroll to position [74, 0]
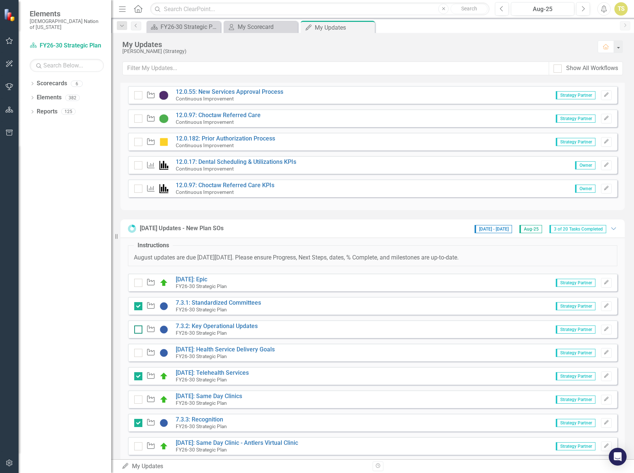
click at [136, 329] on input "checkbox" at bounding box center [136, 327] width 5 height 5
checkbox input "false"
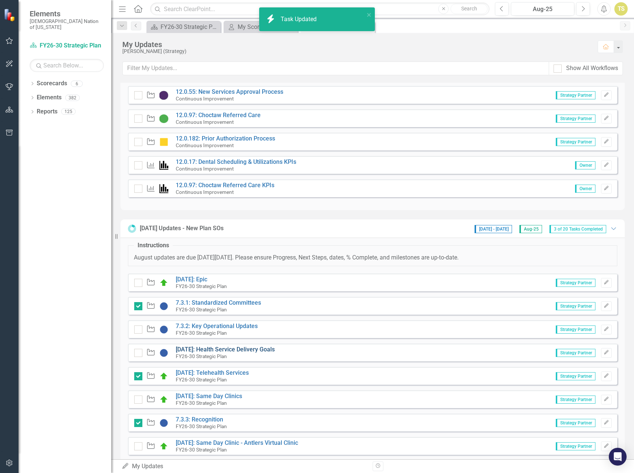
click at [223, 350] on link "[DATE]: Health Service Delivery Goals" at bounding box center [225, 349] width 99 height 7
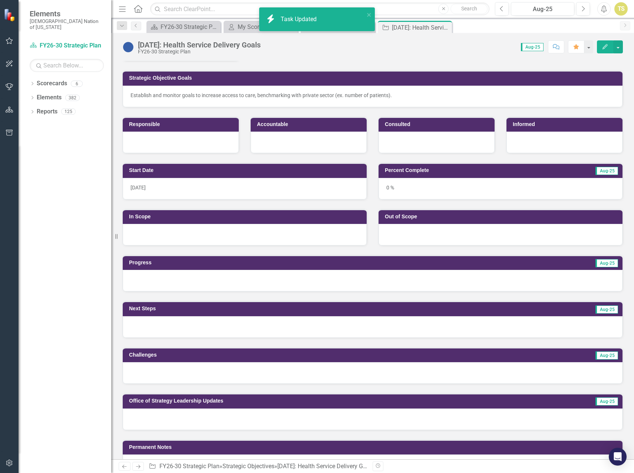
scroll to position [37, 0]
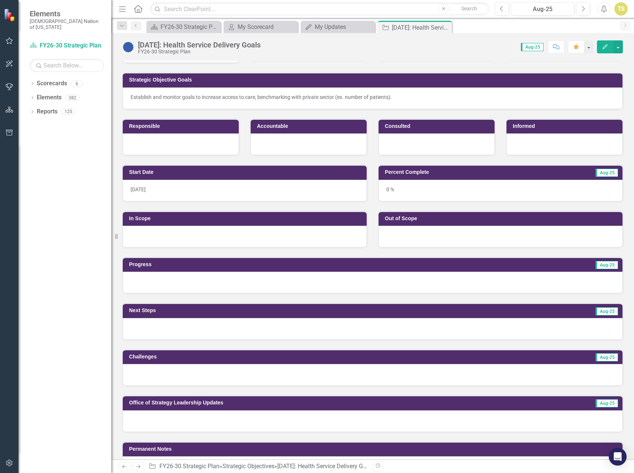
click at [187, 290] on div at bounding box center [373, 282] width 500 height 21
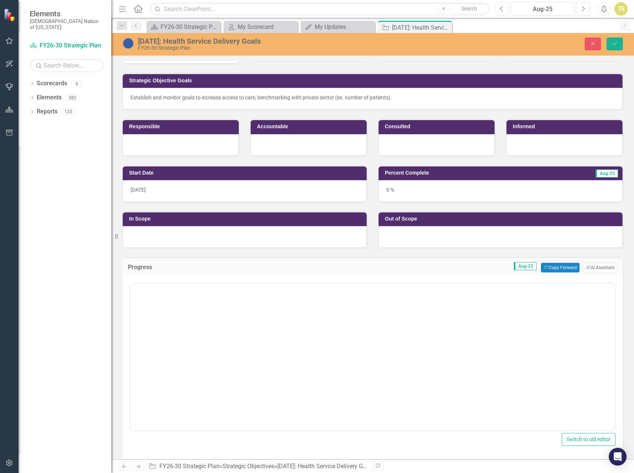
scroll to position [0, 0]
click at [549, 268] on button "Copy Forward Copy Forward" at bounding box center [560, 268] width 38 height 10
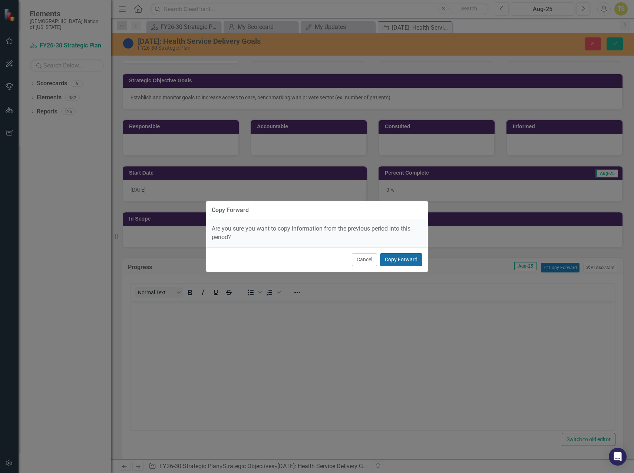
click at [400, 260] on button "Copy Forward" at bounding box center [401, 259] width 42 height 13
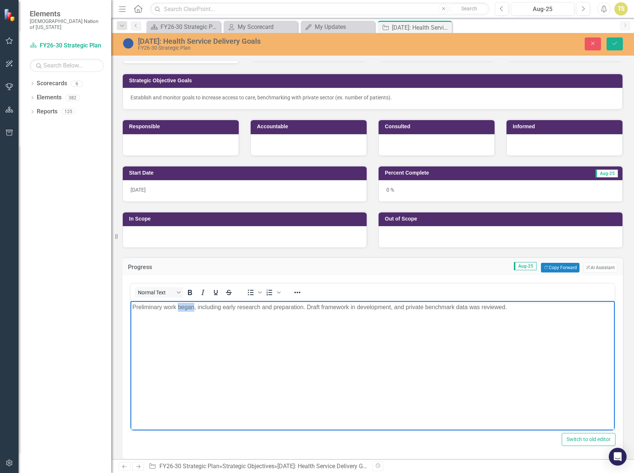
drag, startPoint x: 194, startPoint y: 307, endPoint x: 178, endPoint y: 310, distance: 16.7
click at [178, 310] on p "Preliminary work began, including early research and preparation. Draft framewo…" at bounding box center [372, 307] width 480 height 9
click at [197, 322] on body "Preliminary work began, including early research and preparation. Draft framewo…" at bounding box center [372, 356] width 484 height 111
drag, startPoint x: 193, startPoint y: 307, endPoint x: 126, endPoint y: 310, distance: 67.9
click at [130, 310] on html "Preliminary work began, including early research and preparation. Draft framewo…" at bounding box center [372, 356] width 484 height 111
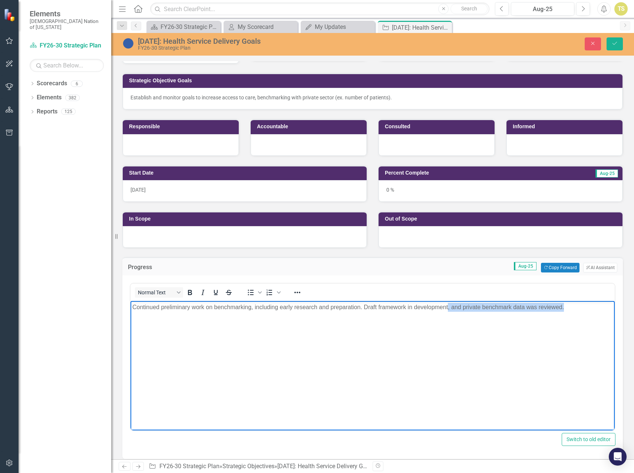
drag, startPoint x: 563, startPoint y: 308, endPoint x: 447, endPoint y: 309, distance: 116.0
click at [447, 309] on p "Continued preliminary work on benchmarking, including early research and prepar…" at bounding box center [372, 307] width 480 height 9
drag, startPoint x: 517, startPoint y: 311, endPoint x: 126, endPoint y: 303, distance: 391.5
click at [130, 303] on html "Continued preliminary work on benchmarking, including early research and prepar…" at bounding box center [372, 356] width 484 height 111
click at [331, 315] on body "Continued preliminary work on benchmarking data to support service delivery goa…" at bounding box center [372, 356] width 484 height 111
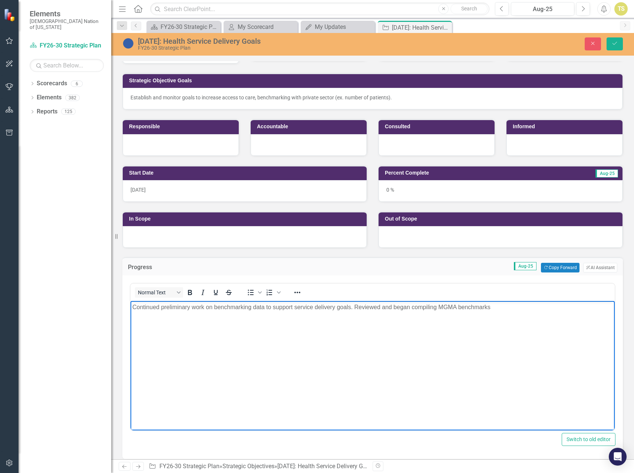
click at [439, 308] on p "Continued preliminary work on benchmarking data to support service delivery goa…" at bounding box center [372, 307] width 480 height 9
click at [438, 307] on p "Continued preliminary work on benchmarking data to support service delivery goa…" at bounding box center [372, 307] width 480 height 9
click at [605, 309] on p "Continued preliminary work on benchmarking data to support service delivery goa…" at bounding box center [372, 307] width 480 height 9
drag, startPoint x: 601, startPoint y: 308, endPoint x: 606, endPoint y: 320, distance: 13.1
click at [601, 308] on p "Continued preliminary work on benchmarking data to support service delivery goa…" at bounding box center [372, 307] width 480 height 9
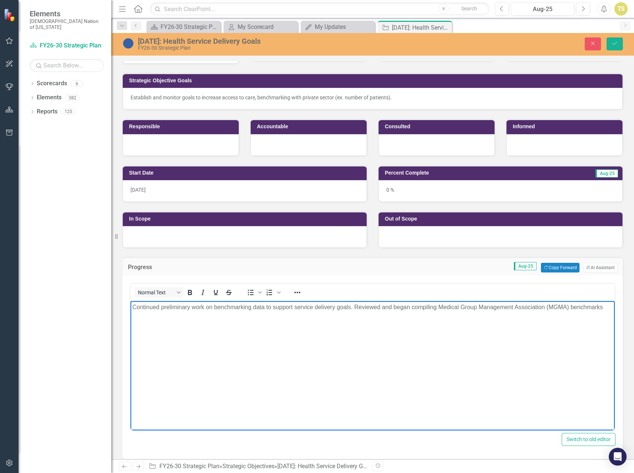
click at [603, 309] on p "Continued preliminary work on benchmarking data to support service delivery goa…" at bounding box center [372, 307] width 480 height 9
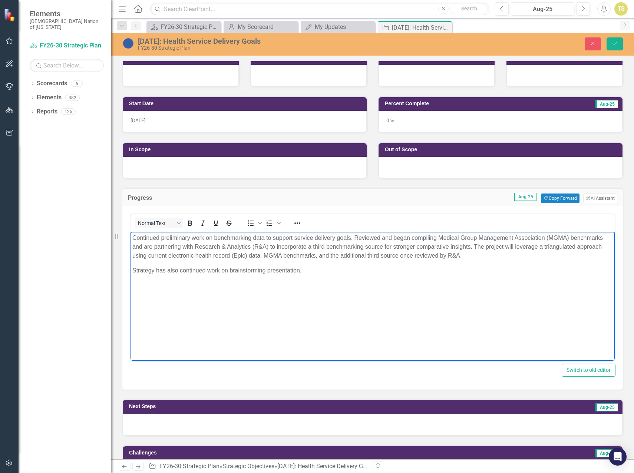
scroll to position [111, 0]
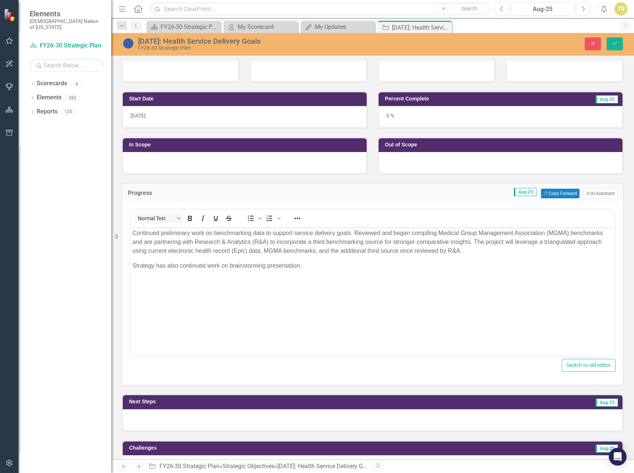
click at [258, 417] on div at bounding box center [373, 419] width 500 height 21
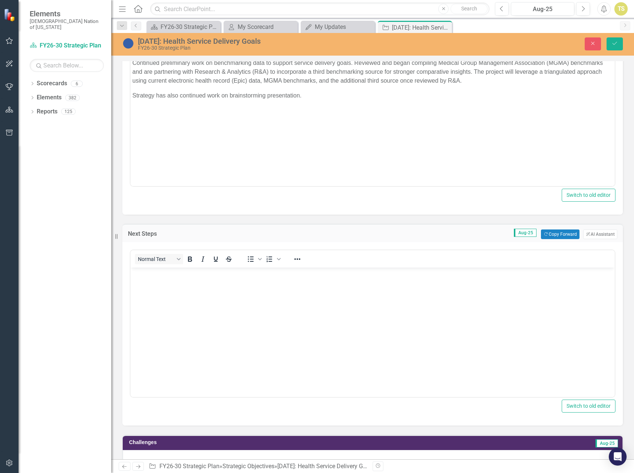
scroll to position [297, 0]
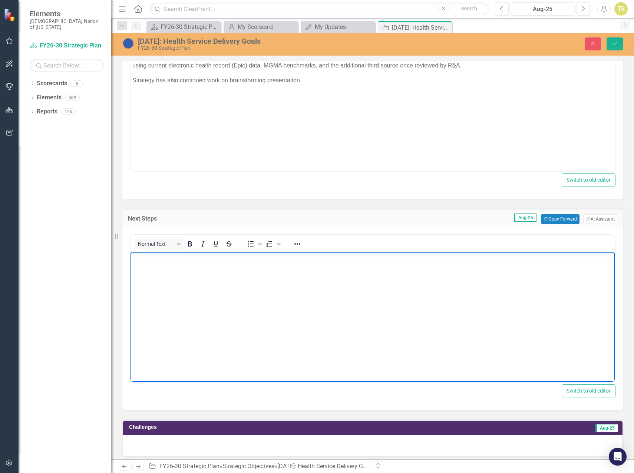
click at [155, 297] on body "Rich Text Area. Press ALT-0 for help." at bounding box center [372, 307] width 484 height 111
click at [250, 248] on icon "Bullet list" at bounding box center [250, 243] width 9 height 9
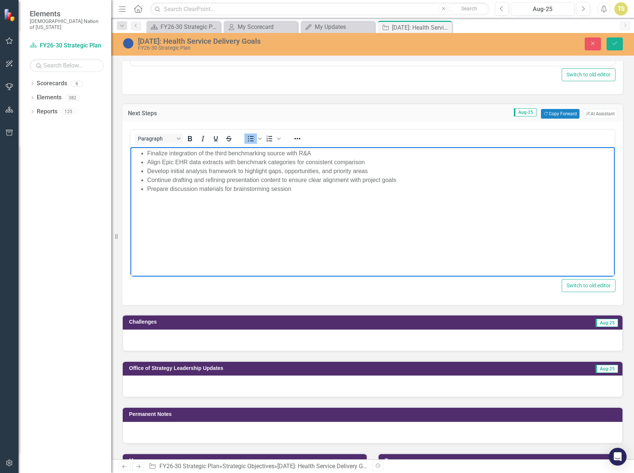
scroll to position [408, 0]
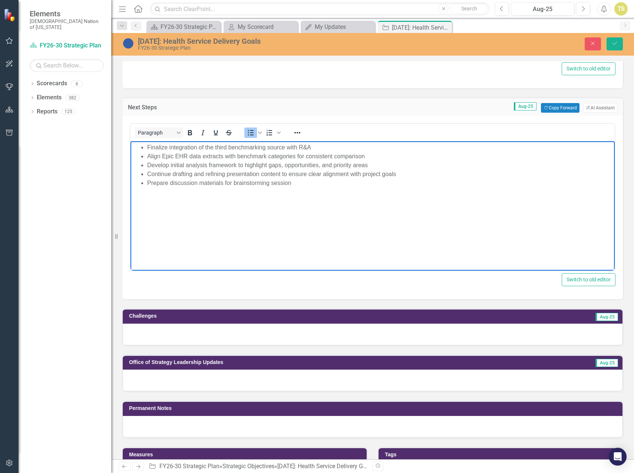
click at [275, 335] on div at bounding box center [373, 334] width 500 height 21
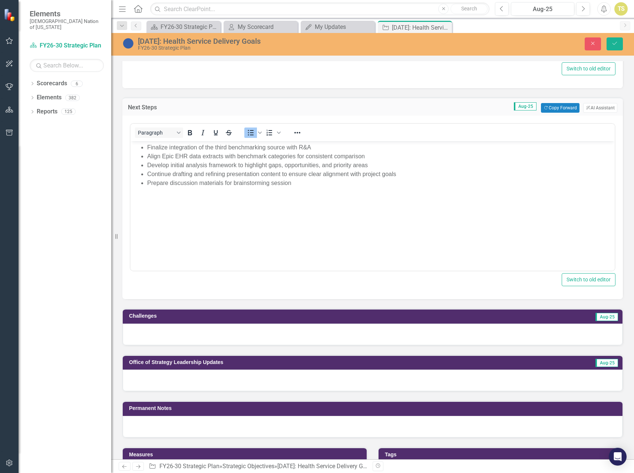
click at [275, 335] on div at bounding box center [373, 334] width 500 height 21
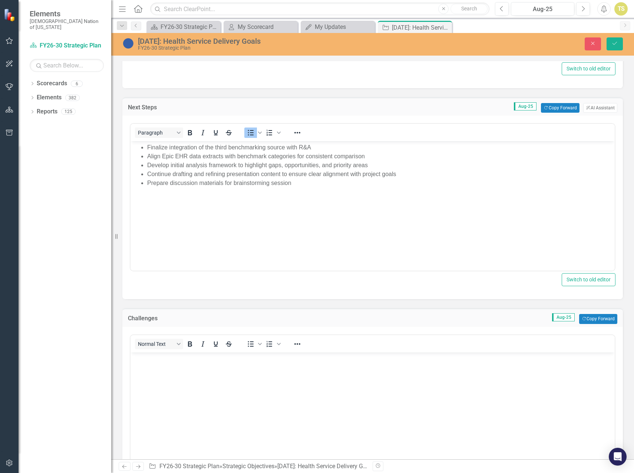
scroll to position [0, 0]
click at [259, 368] on body "Rich Text Area. Press ALT-0 for help." at bounding box center [372, 407] width 484 height 111
click at [611, 40] on button "Save" at bounding box center [614, 43] width 16 height 13
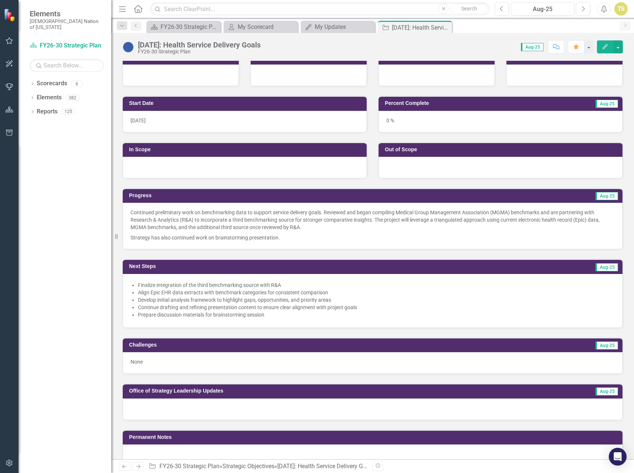
scroll to position [111, 0]
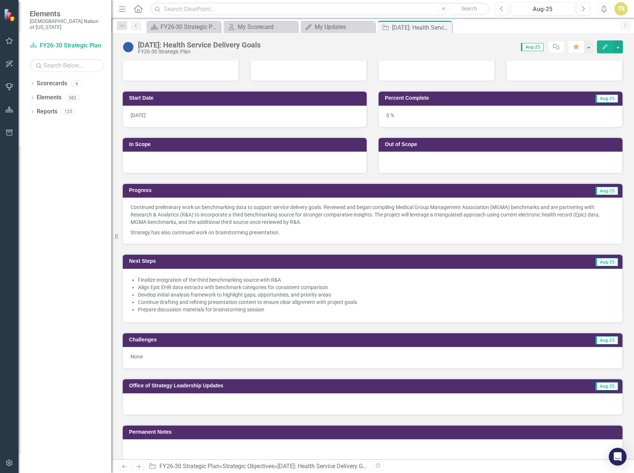
click at [131, 49] on img at bounding box center [128, 47] width 12 height 12
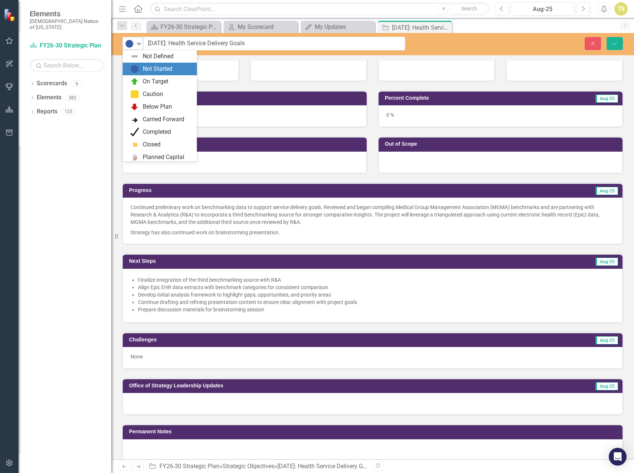
click at [139, 44] on icon at bounding box center [139, 44] width 4 height 2
click at [137, 66] on img at bounding box center [134, 68] width 9 height 9
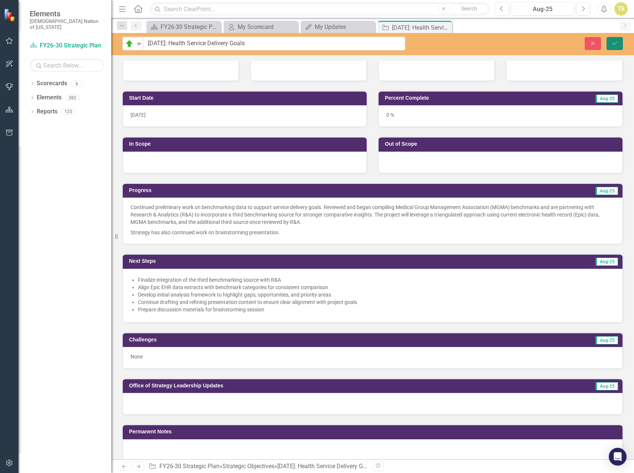
click at [616, 42] on icon "Save" at bounding box center [614, 43] width 7 height 5
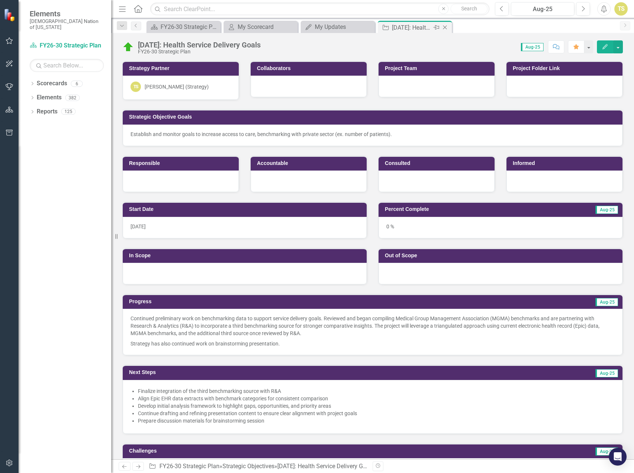
click at [445, 27] on icon at bounding box center [445, 28] width 4 height 4
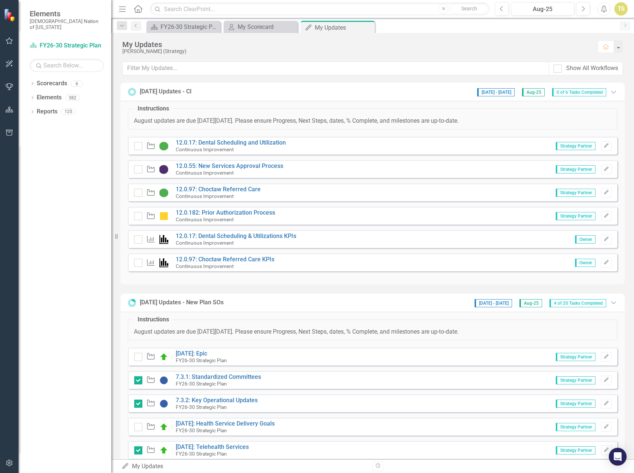
checkbox input "true"
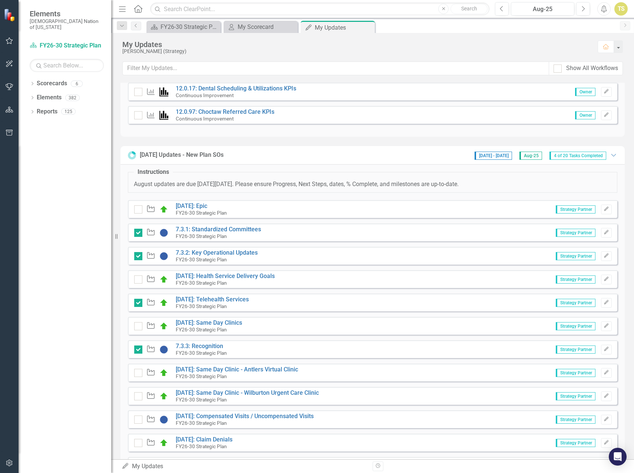
scroll to position [148, 0]
click at [135, 279] on div at bounding box center [138, 279] width 8 height 8
click at [135, 279] on input "checkbox" at bounding box center [136, 277] width 5 height 5
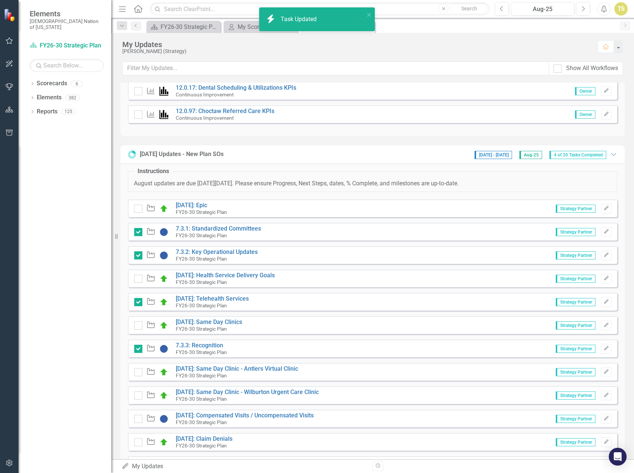
checkbox input "true"
click at [189, 322] on link "[DATE]: Same Day Clinics" at bounding box center [209, 321] width 66 height 7
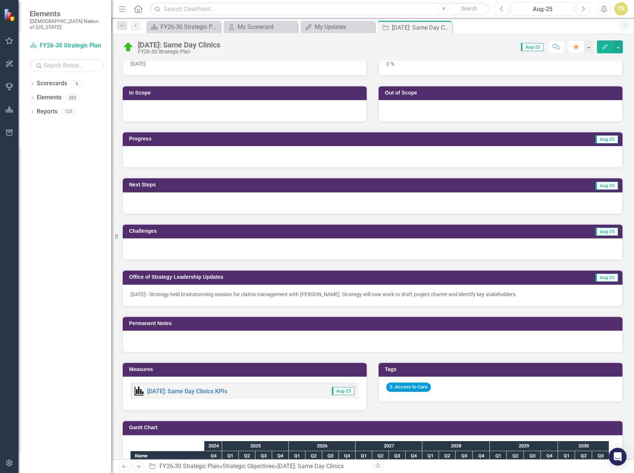
scroll to position [148, 0]
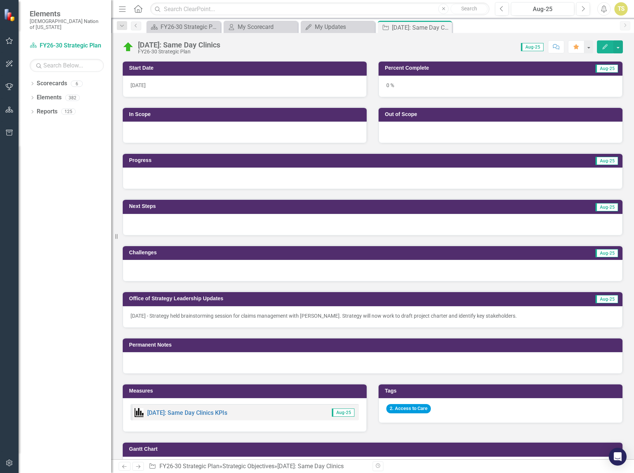
click at [172, 178] on div at bounding box center [373, 178] width 500 height 21
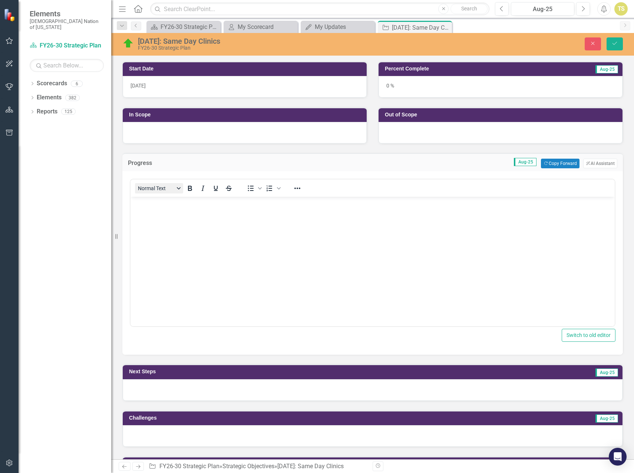
scroll to position [0, 0]
click at [166, 213] on body "Rich Text Area. Press ALT-0 for help." at bounding box center [372, 252] width 484 height 111
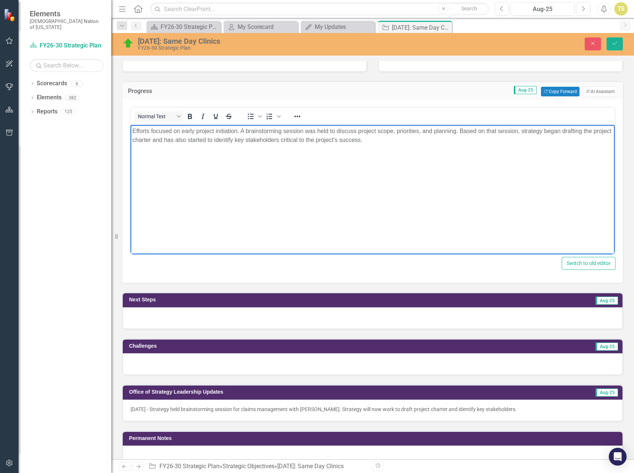
scroll to position [222, 0]
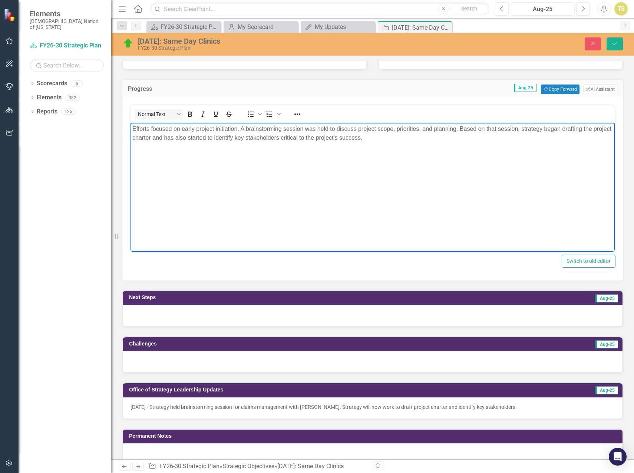
click at [193, 319] on div at bounding box center [373, 315] width 500 height 21
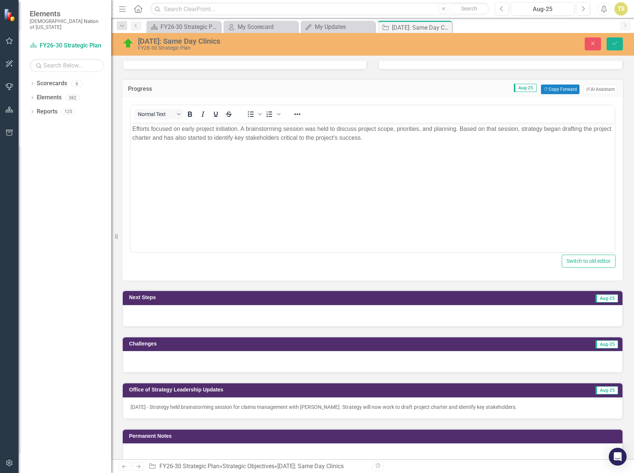
click at [193, 319] on div at bounding box center [373, 315] width 500 height 21
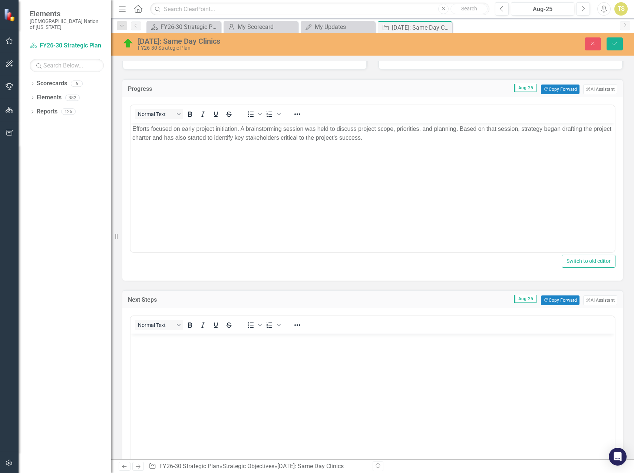
scroll to position [0, 0]
click at [167, 352] on body "Rich Text Area. Press ALT-0 for help." at bounding box center [372, 389] width 484 height 111
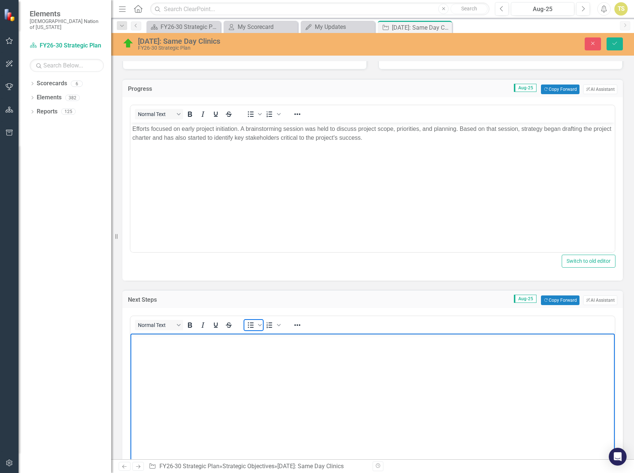
click at [247, 327] on icon "Bullet list" at bounding box center [250, 325] width 9 height 9
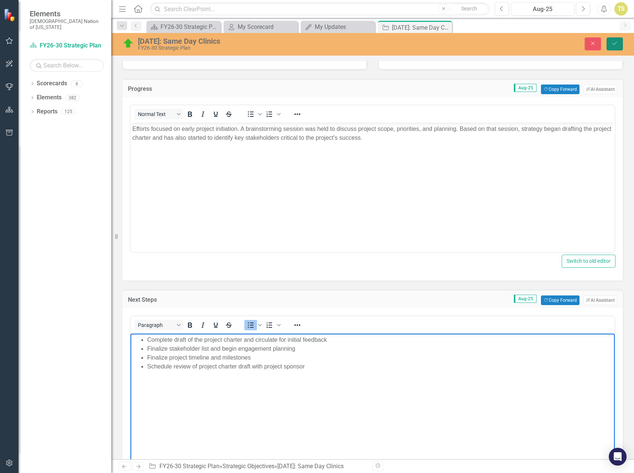
click at [610, 47] on button "Save" at bounding box center [614, 43] width 16 height 13
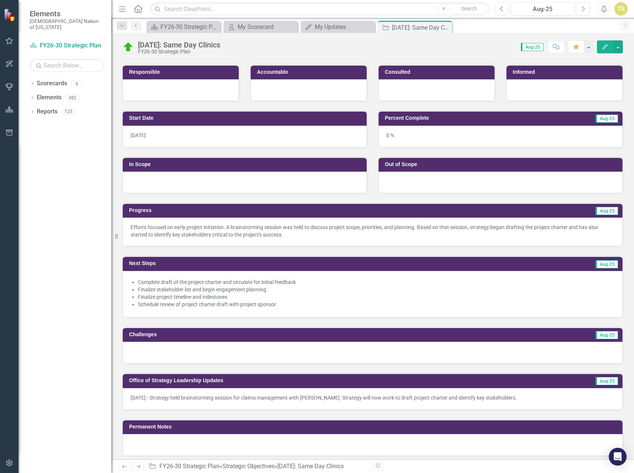
scroll to position [111, 0]
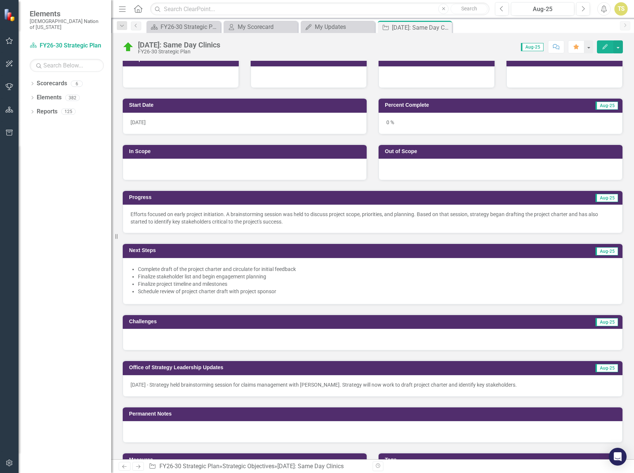
click at [225, 388] on p "[DATE] - Strategy held brainstorming session for claims management with [PERSON…" at bounding box center [372, 384] width 484 height 7
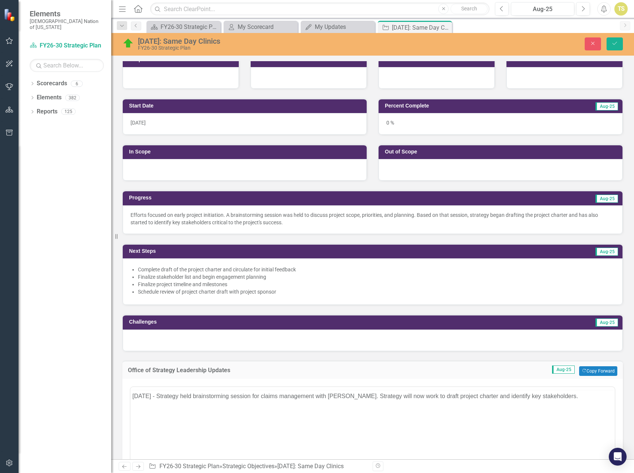
scroll to position [0, 0]
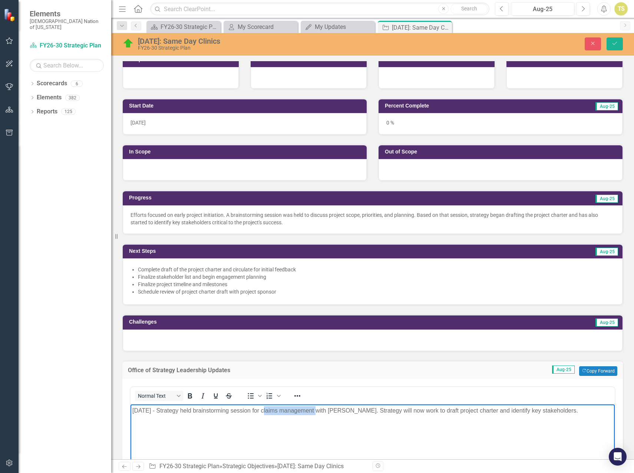
drag, startPoint x: 263, startPoint y: 411, endPoint x: 315, endPoint y: 413, distance: 52.3
click at [315, 413] on p "[DATE] - Strategy held brainstorming session for claims management with [PERSON…" at bounding box center [372, 410] width 480 height 9
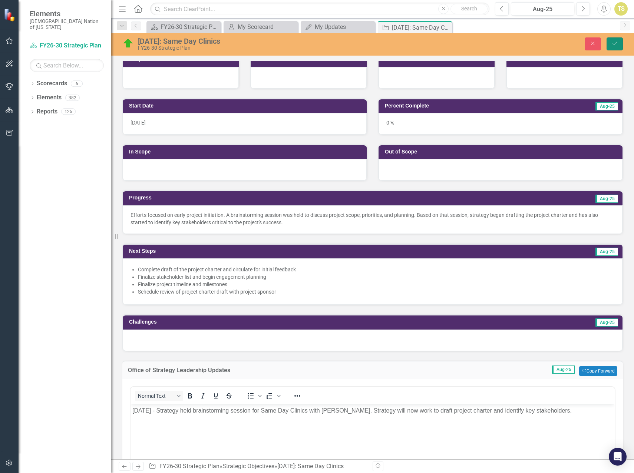
click at [617, 41] on icon "Save" at bounding box center [614, 43] width 7 height 5
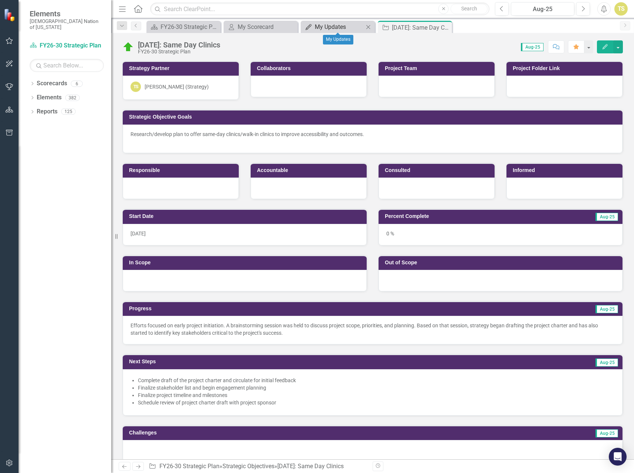
click at [334, 27] on div "My Updates" at bounding box center [339, 26] width 49 height 9
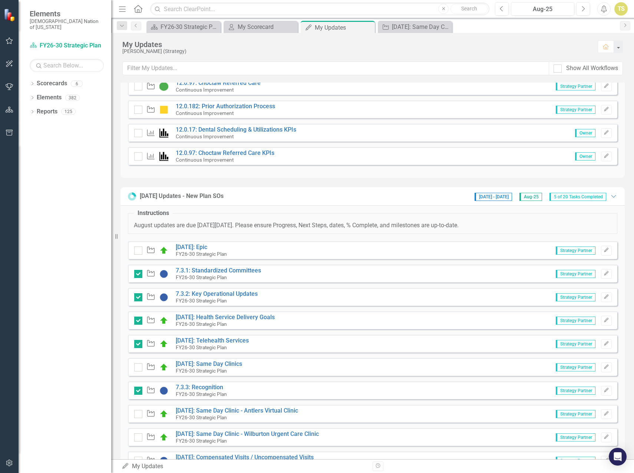
scroll to position [111, 0]
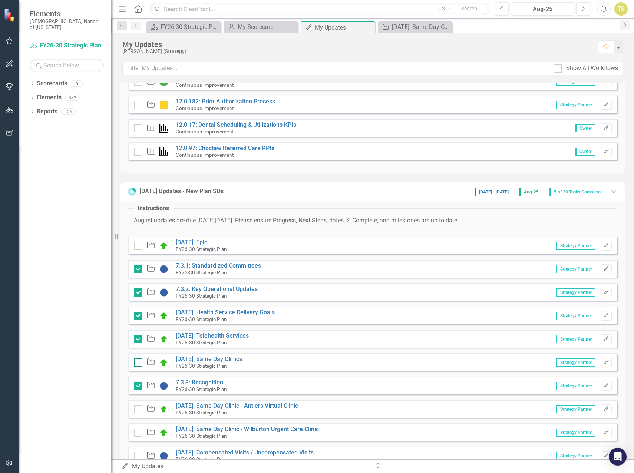
click at [141, 363] on div at bounding box center [138, 362] width 8 height 8
click at [139, 363] on input "checkbox" at bounding box center [136, 360] width 5 height 5
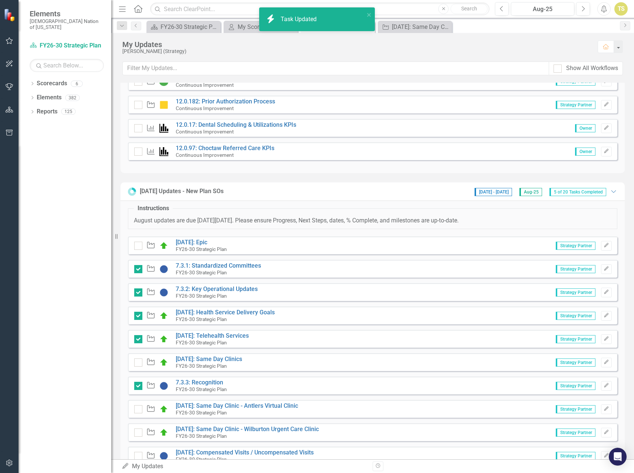
checkbox input "true"
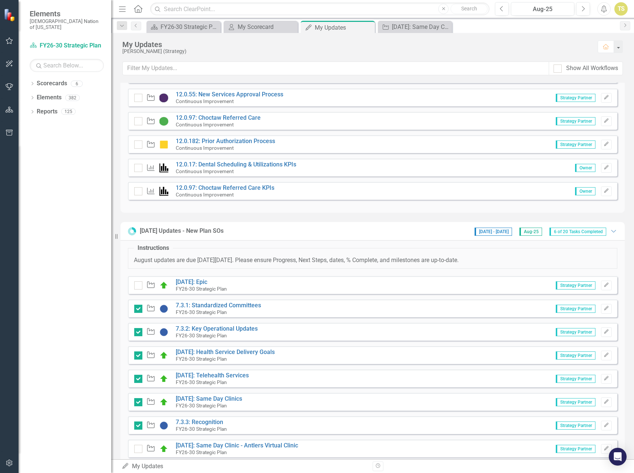
scroll to position [39, 0]
